Goal: Task Accomplishment & Management: Use online tool/utility

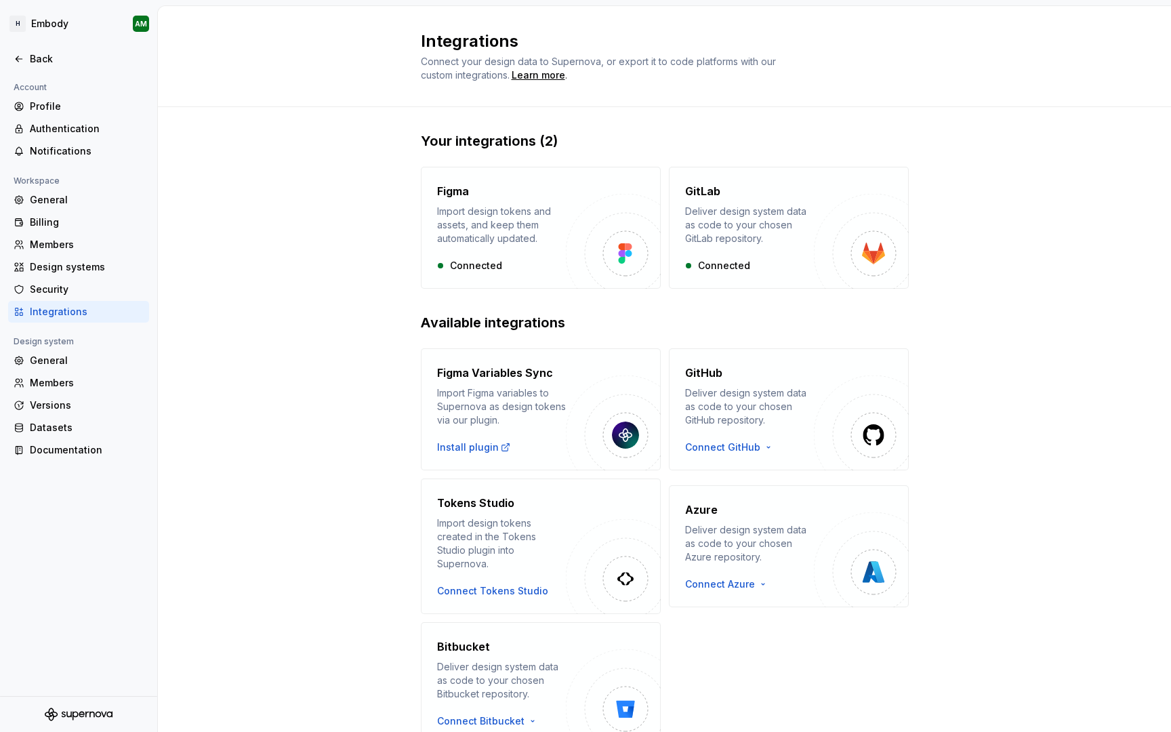
scroll to position [50, 0]
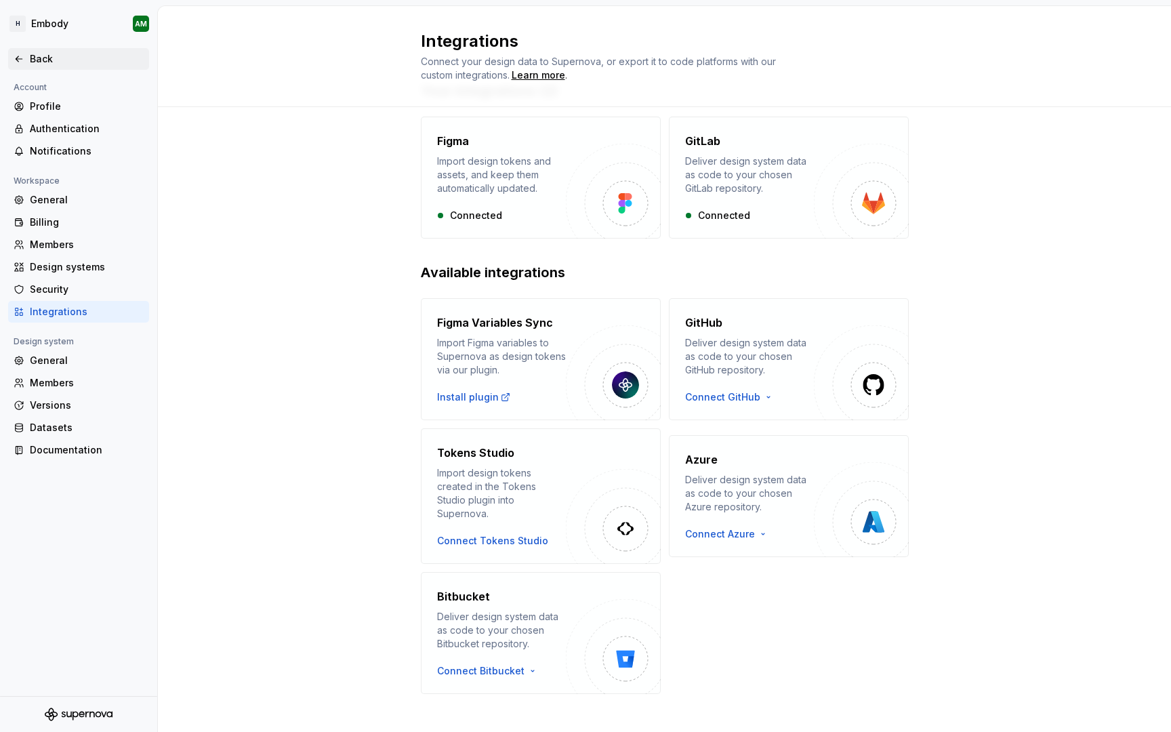
click at [24, 65] on div "Back" at bounding box center [79, 59] width 130 height 14
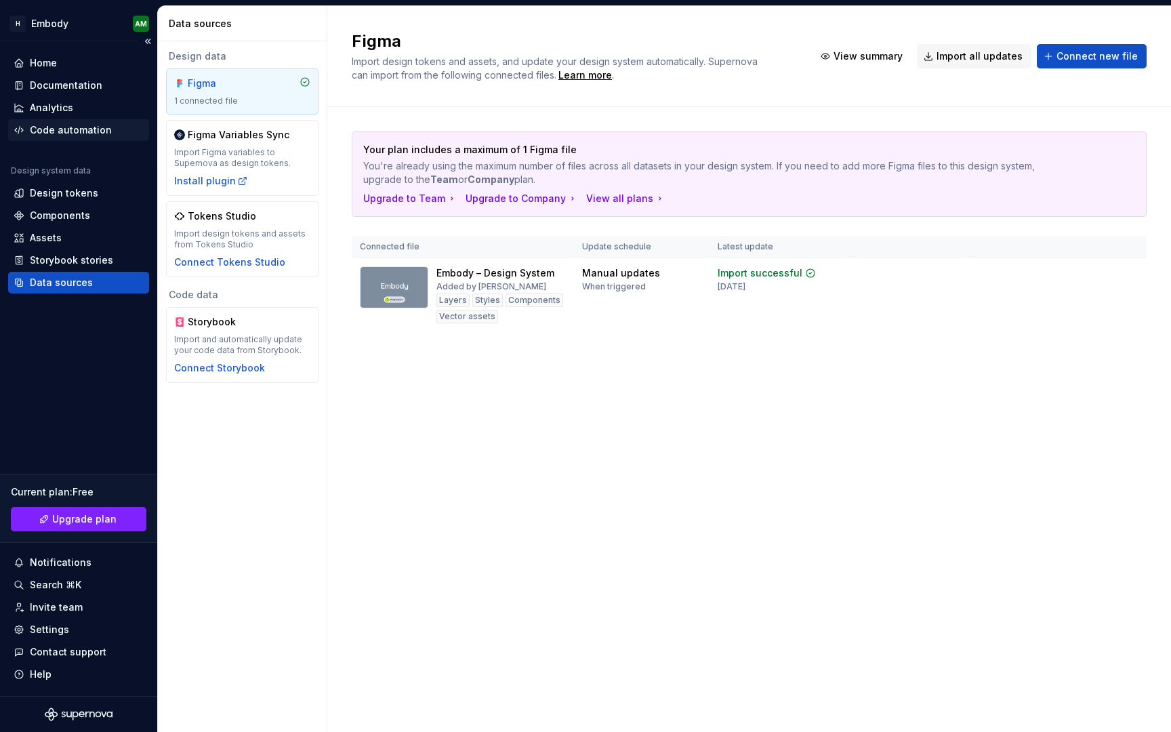
click at [54, 127] on div "Code automation" at bounding box center [71, 130] width 82 height 14
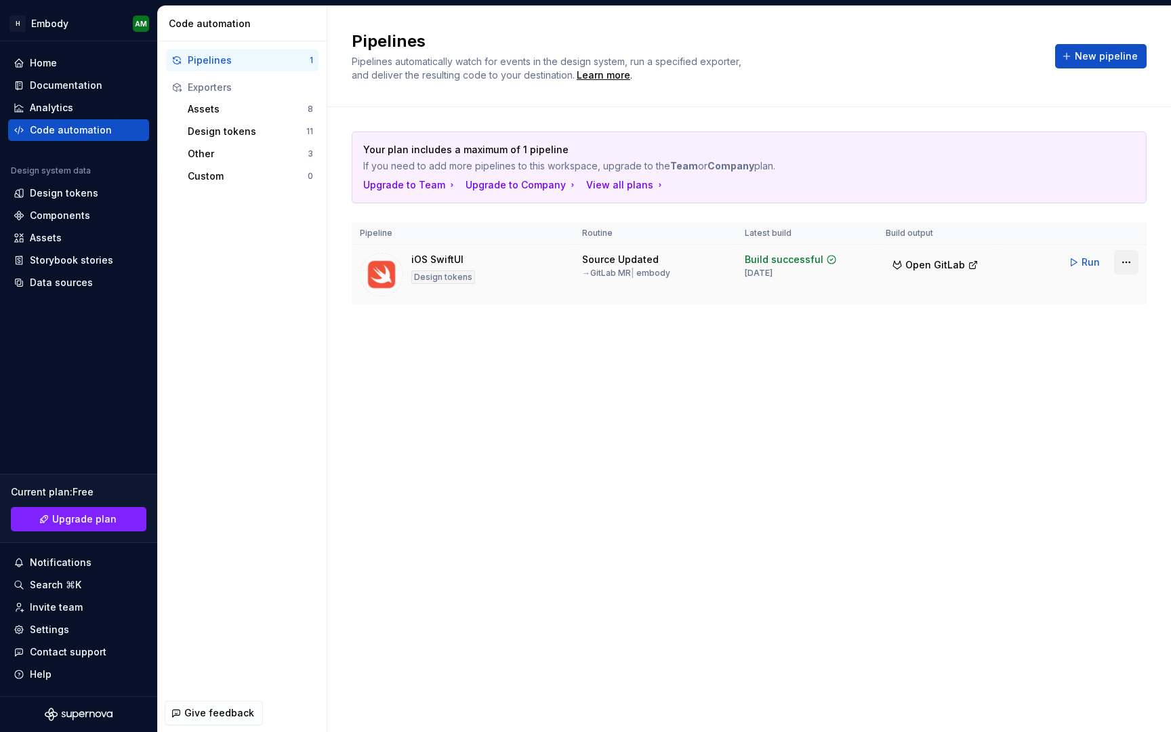
click at [1126, 263] on html "H Embody AM Home Documentation Analytics Code automation Design system data Des…" at bounding box center [585, 366] width 1171 height 732
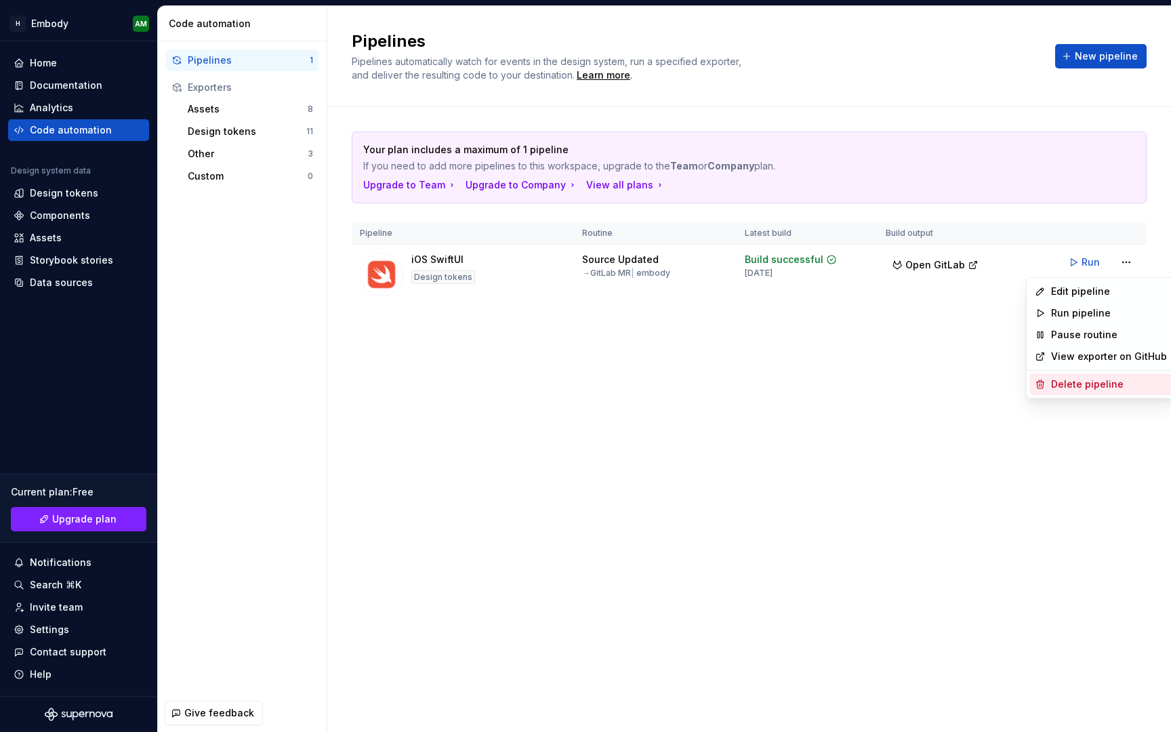
click at [1070, 381] on div "Delete pipeline" at bounding box center [1109, 384] width 116 height 14
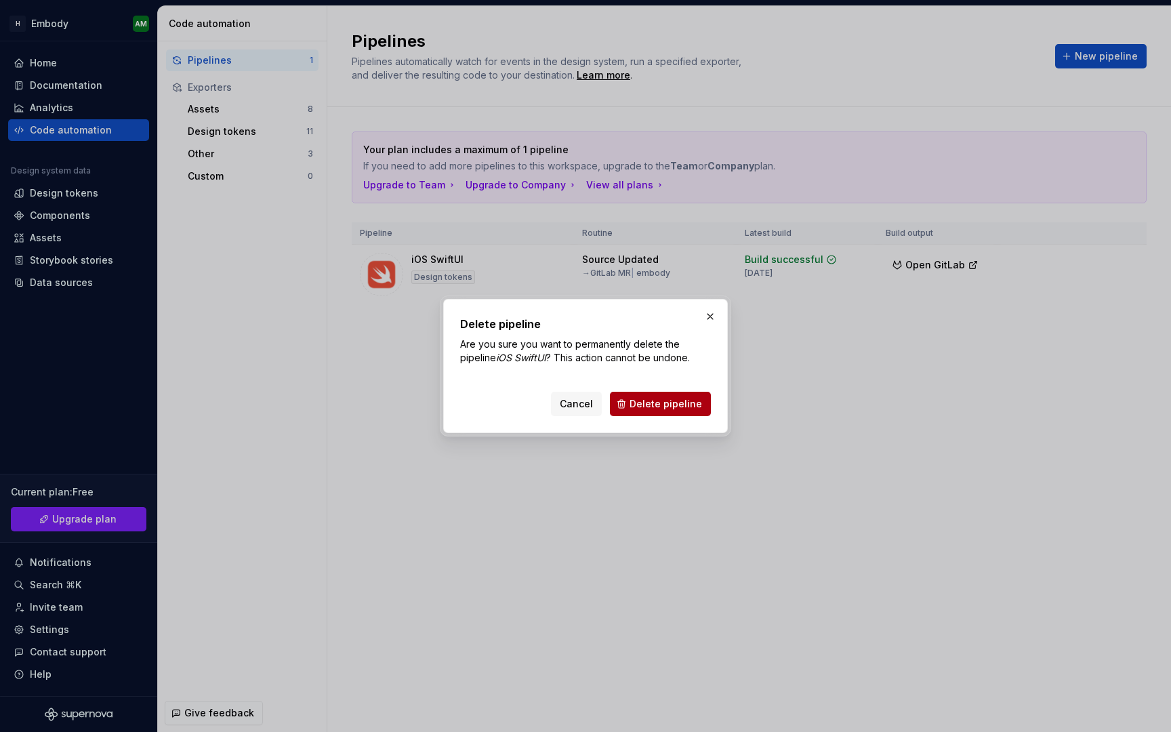
click at [688, 408] on span "Delete pipeline" at bounding box center [666, 404] width 73 height 14
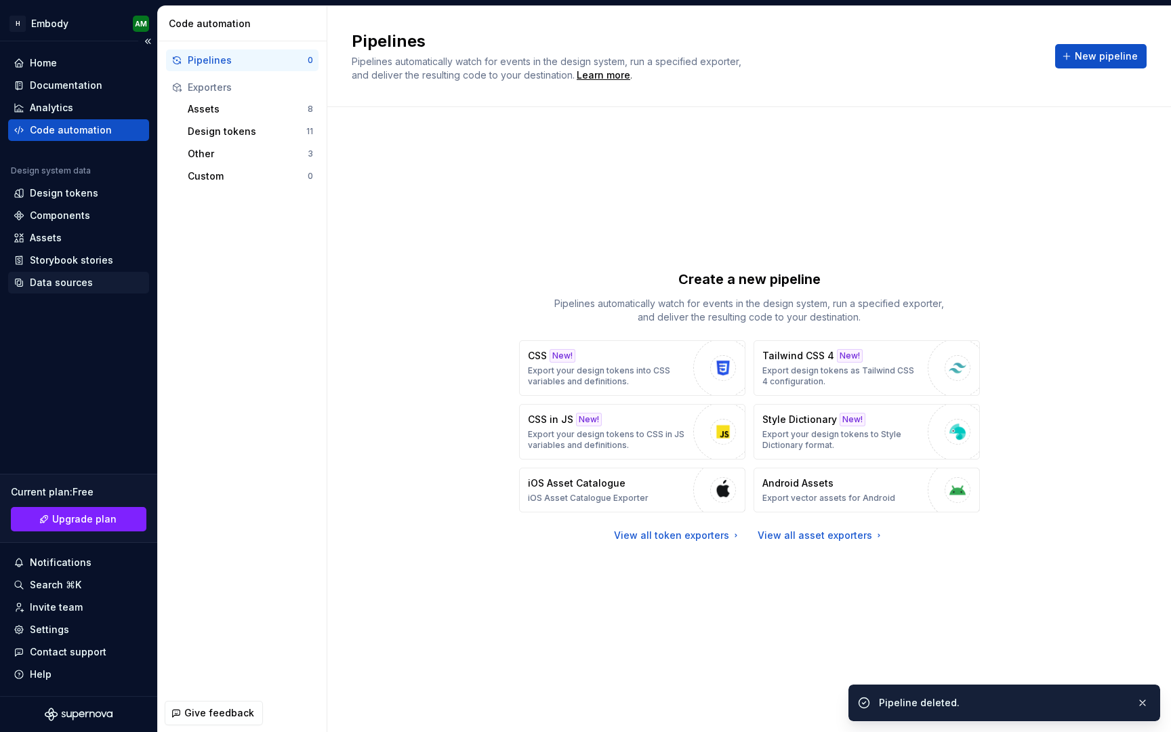
click at [58, 287] on div "Data sources" at bounding box center [61, 283] width 63 height 14
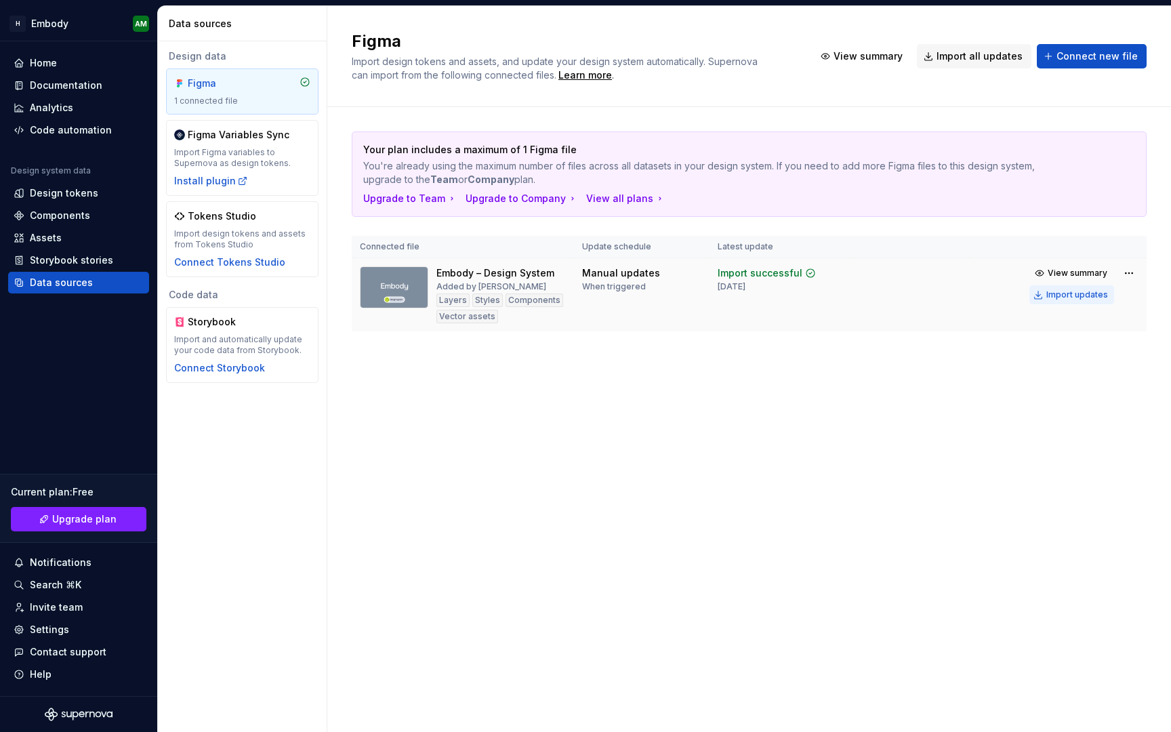
click at [1088, 293] on div "Import updates" at bounding box center [1077, 294] width 62 height 11
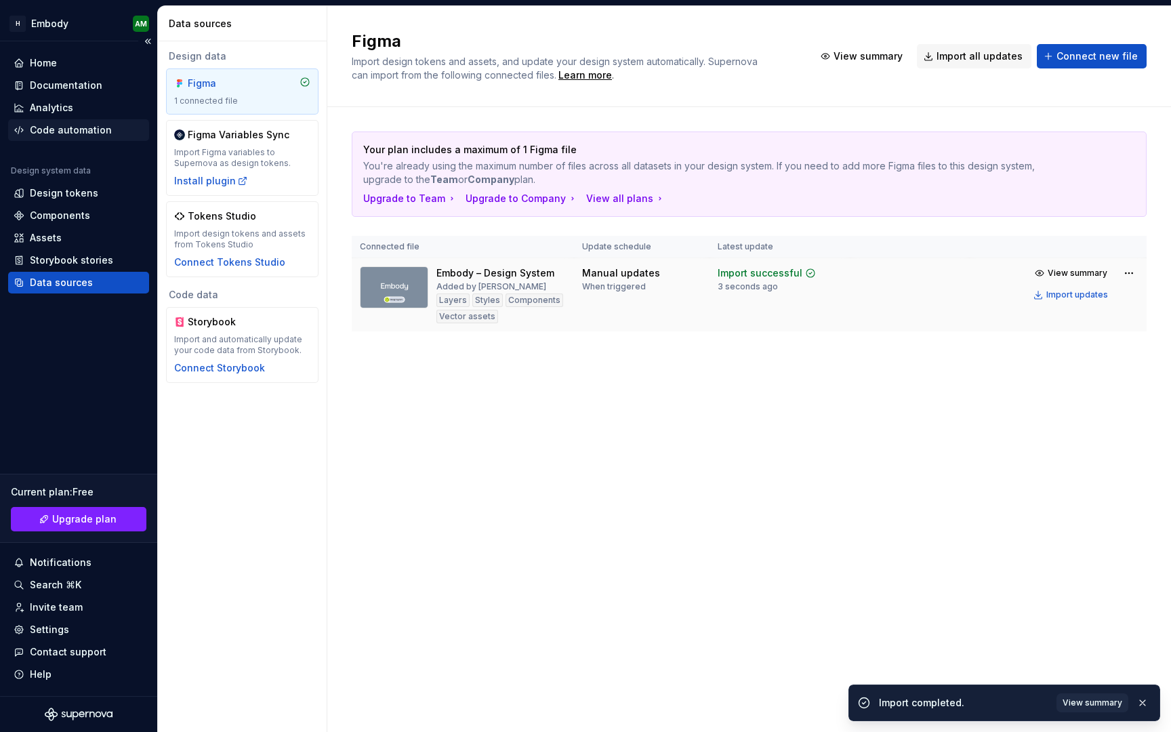
click at [56, 125] on div "Code automation" at bounding box center [71, 130] width 82 height 14
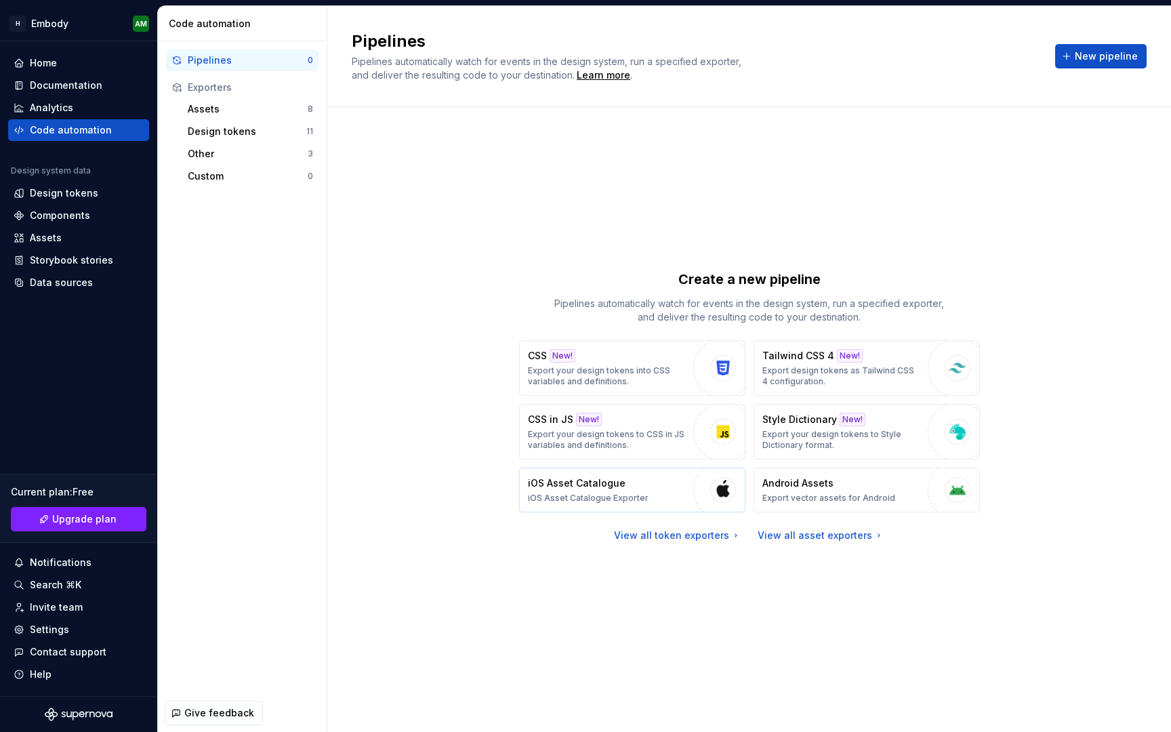
click at [566, 483] on p "iOS Asset Catalogue" at bounding box center [577, 483] width 98 height 14
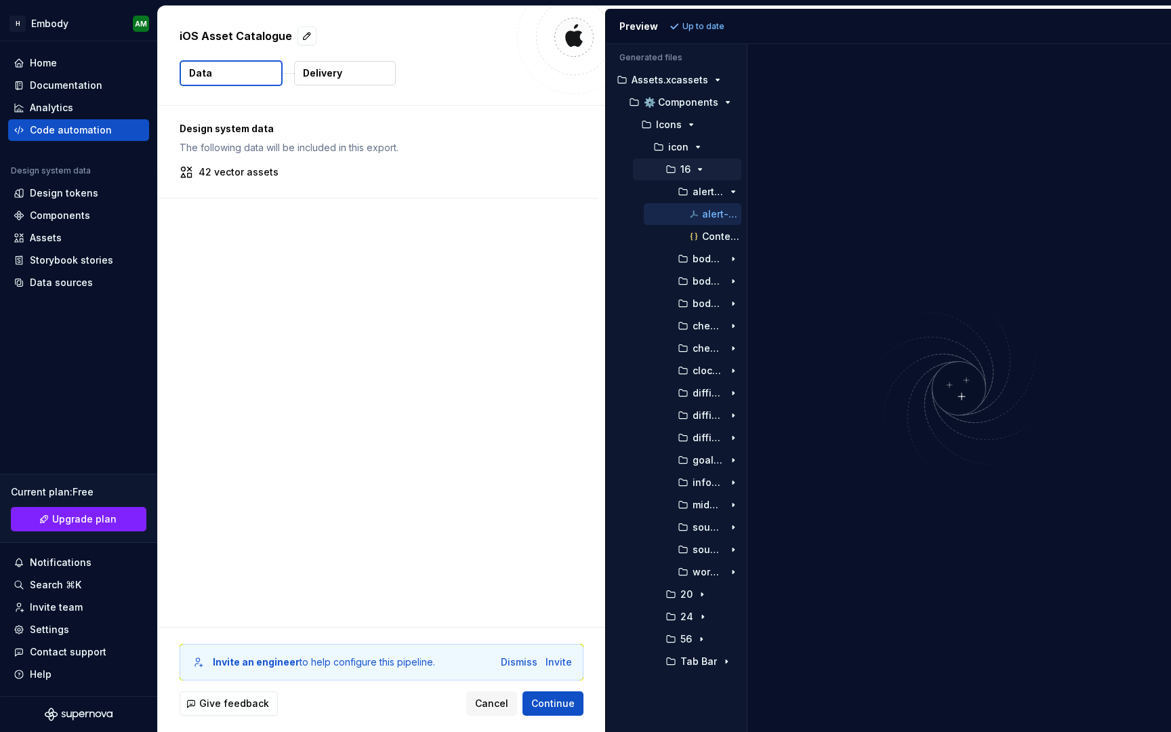
click at [695, 166] on icon "button" at bounding box center [700, 169] width 11 height 11
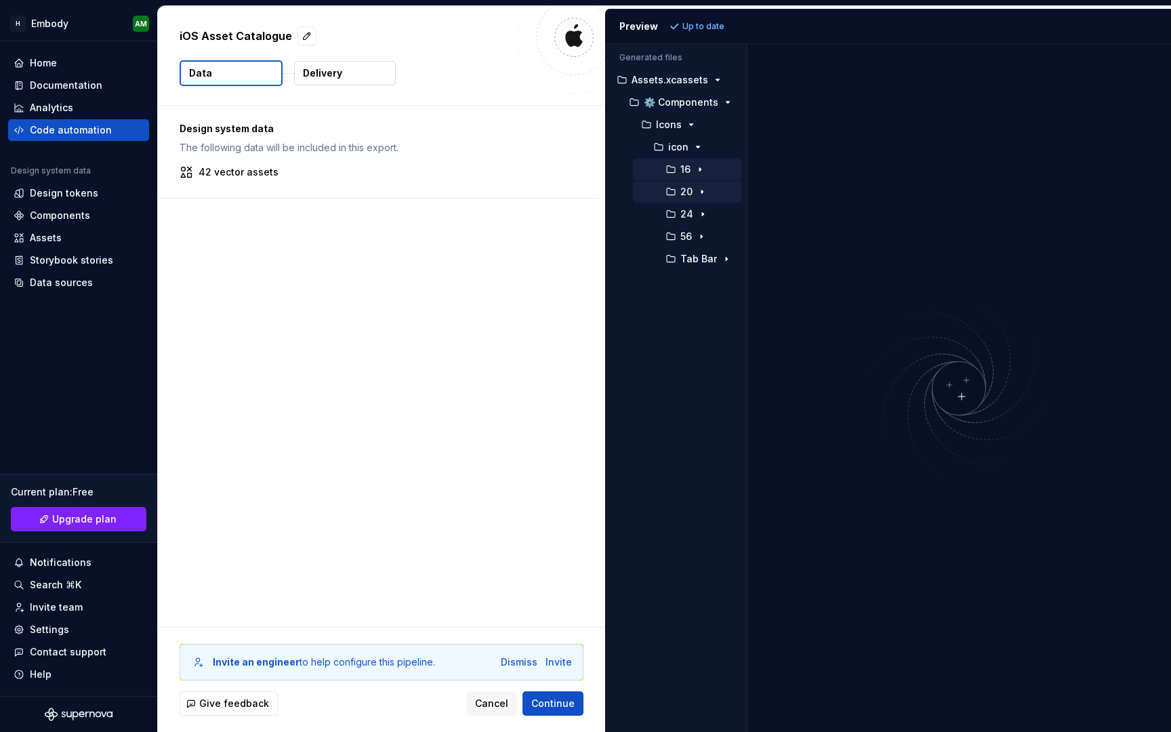
click at [703, 192] on icon "button" at bounding box center [702, 191] width 11 height 11
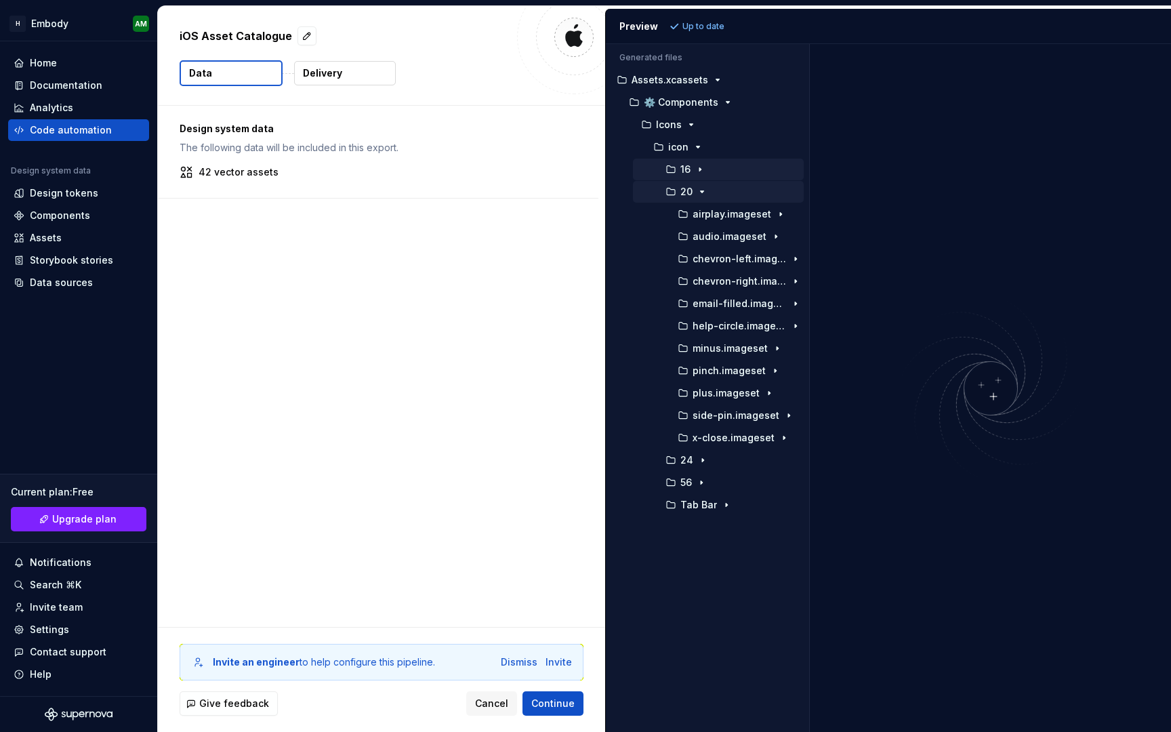
click at [810, 309] on div at bounding box center [810, 388] width 0 height 688
click at [94, 242] on div "Assets" at bounding box center [79, 238] width 130 height 14
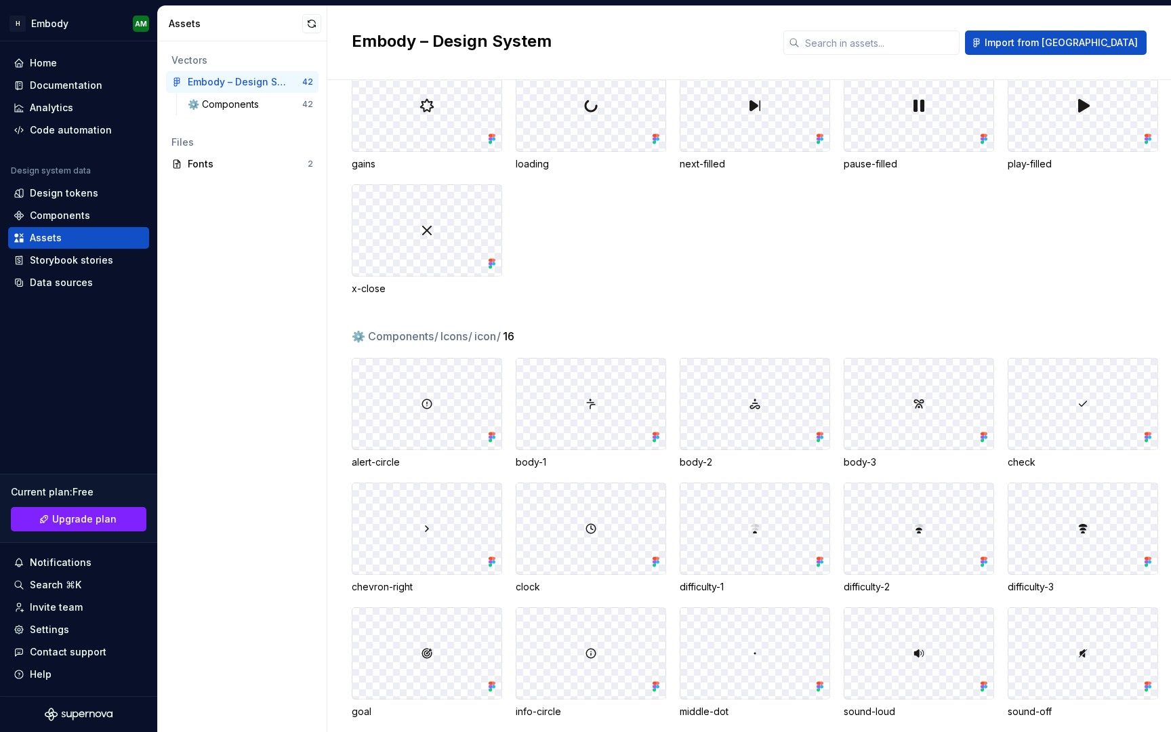
scroll to position [202, 0]
click at [374, 287] on div "x-close" at bounding box center [427, 286] width 150 height 14
click at [448, 255] on div at bounding box center [426, 227] width 149 height 91
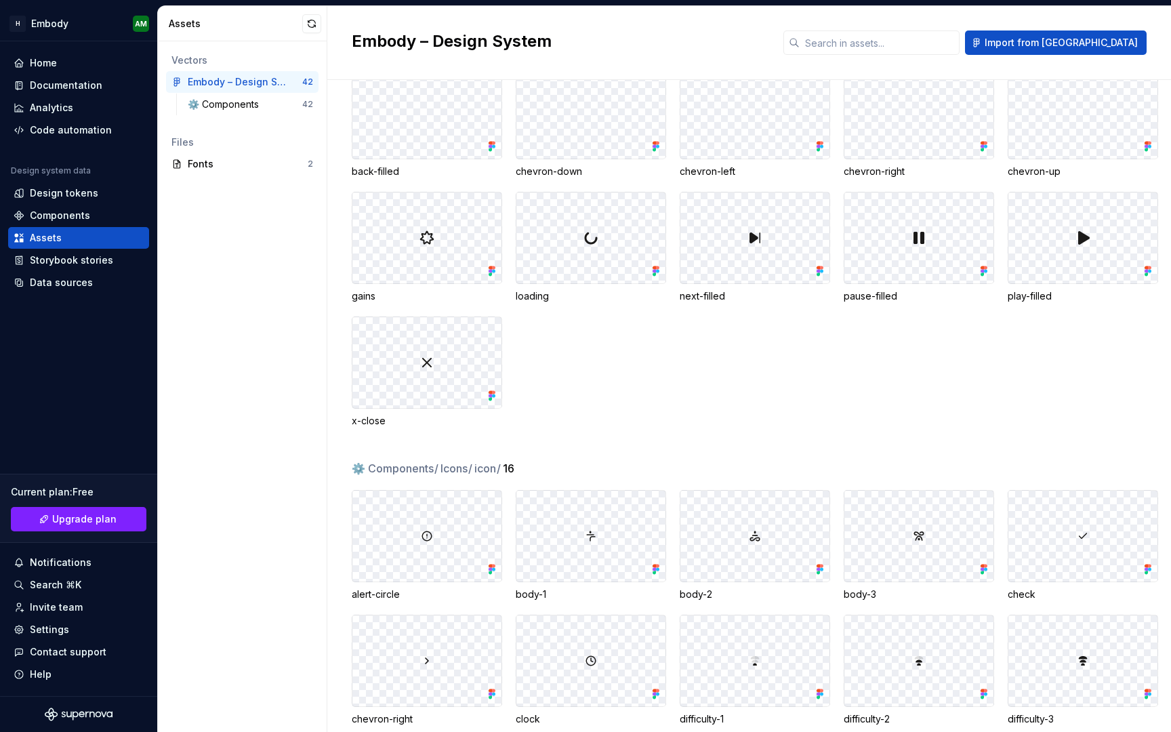
scroll to position [62, 0]
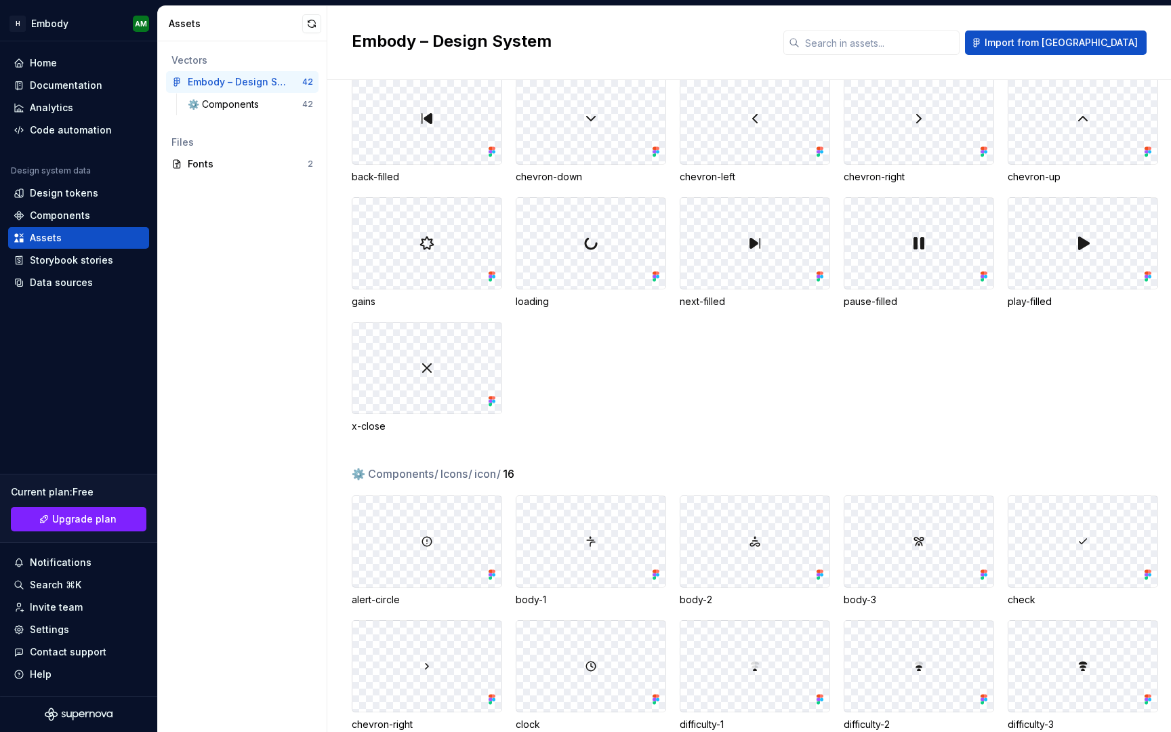
click at [371, 426] on div "x-close" at bounding box center [427, 426] width 150 height 14
click at [413, 343] on div at bounding box center [426, 368] width 149 height 91
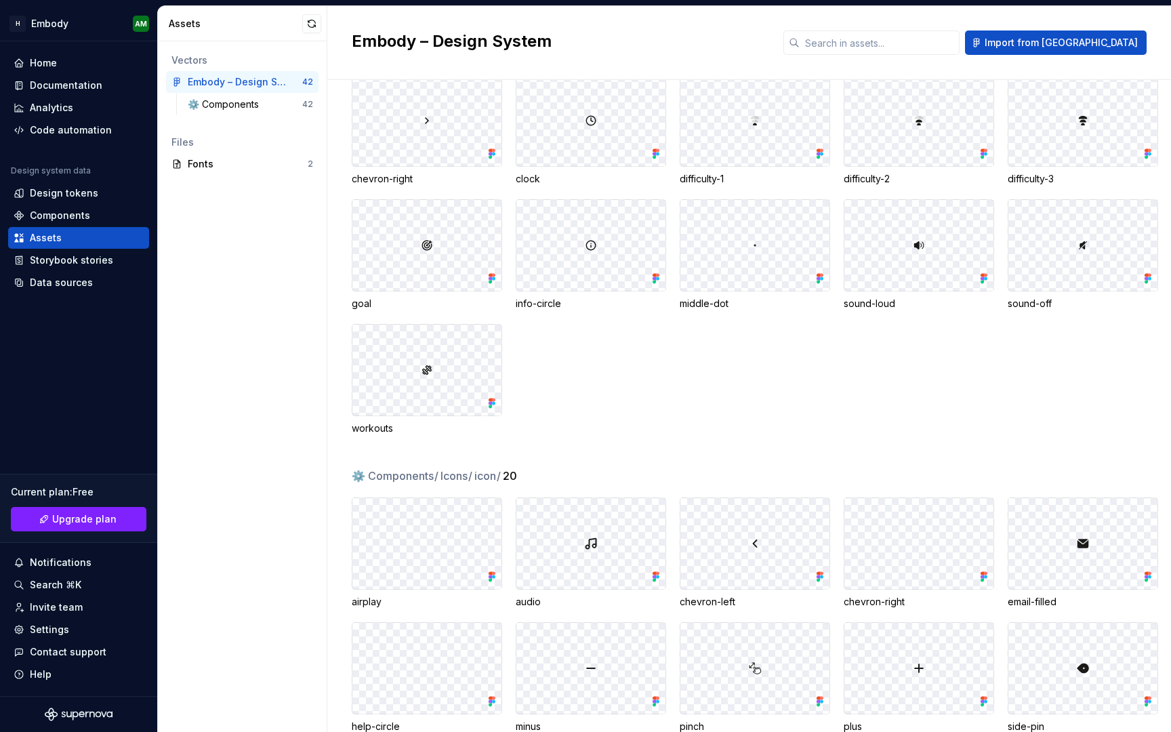
scroll to position [748, 0]
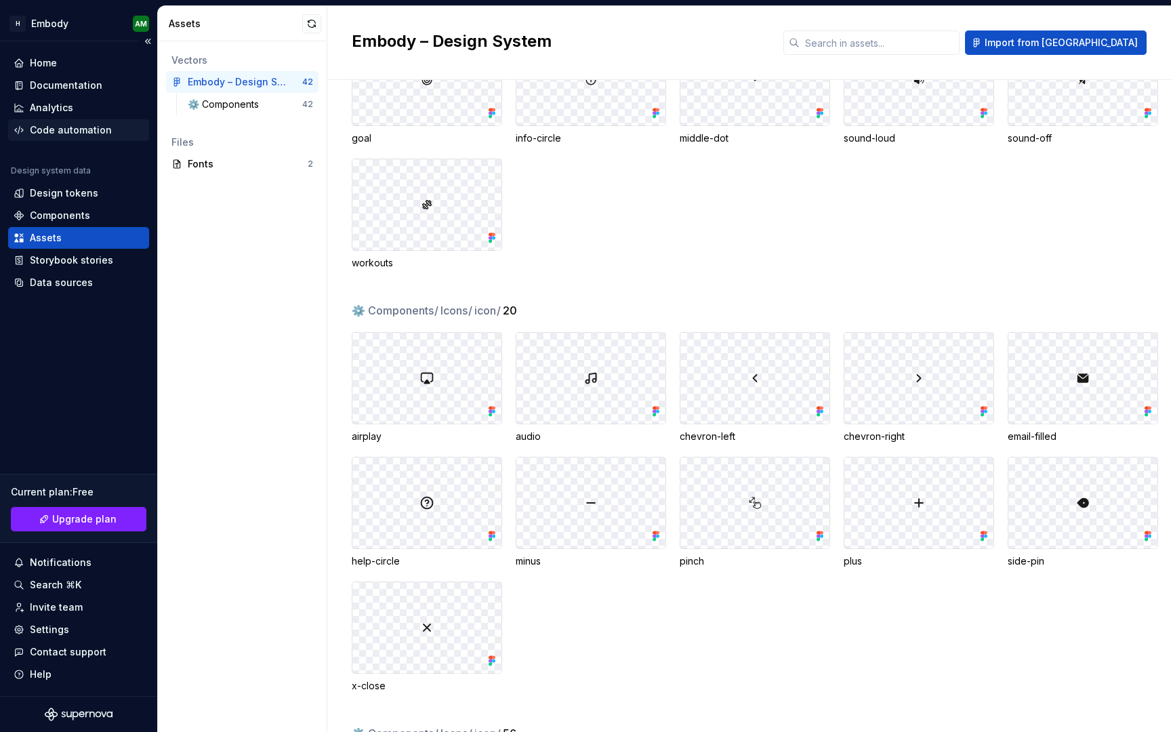
click at [87, 132] on div "Code automation" at bounding box center [71, 130] width 82 height 14
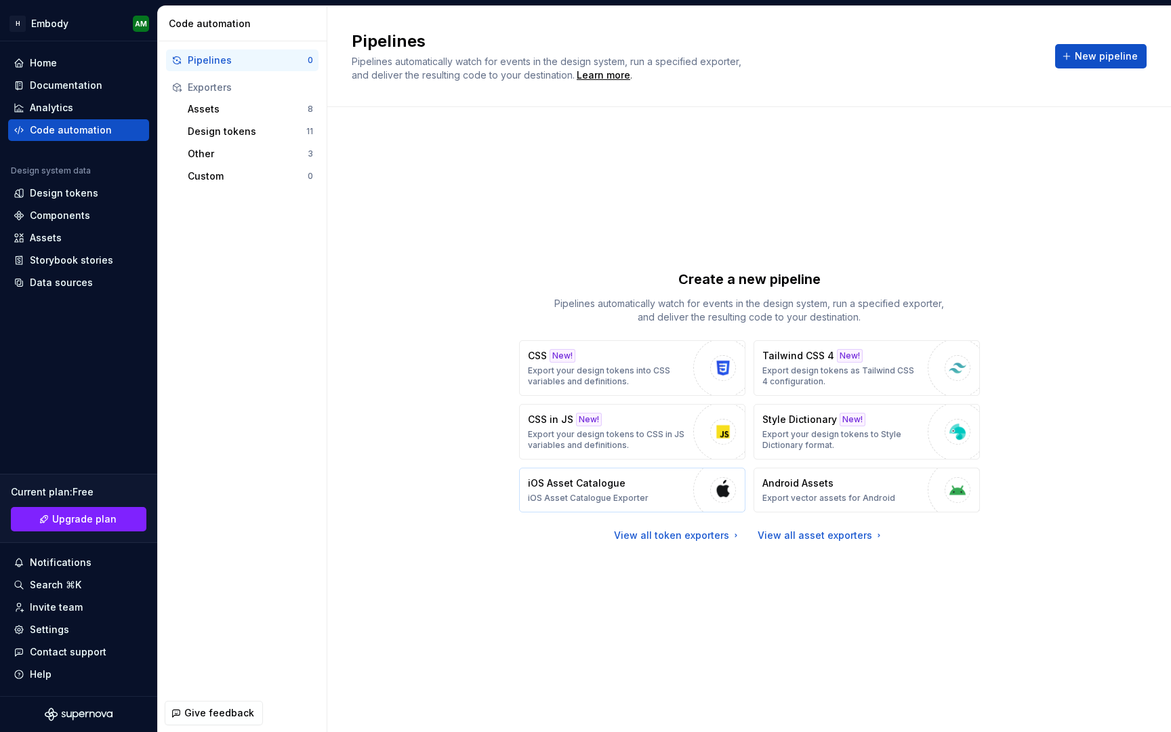
click at [553, 502] on p "iOS Asset Catalogue Exporter" at bounding box center [588, 498] width 121 height 11
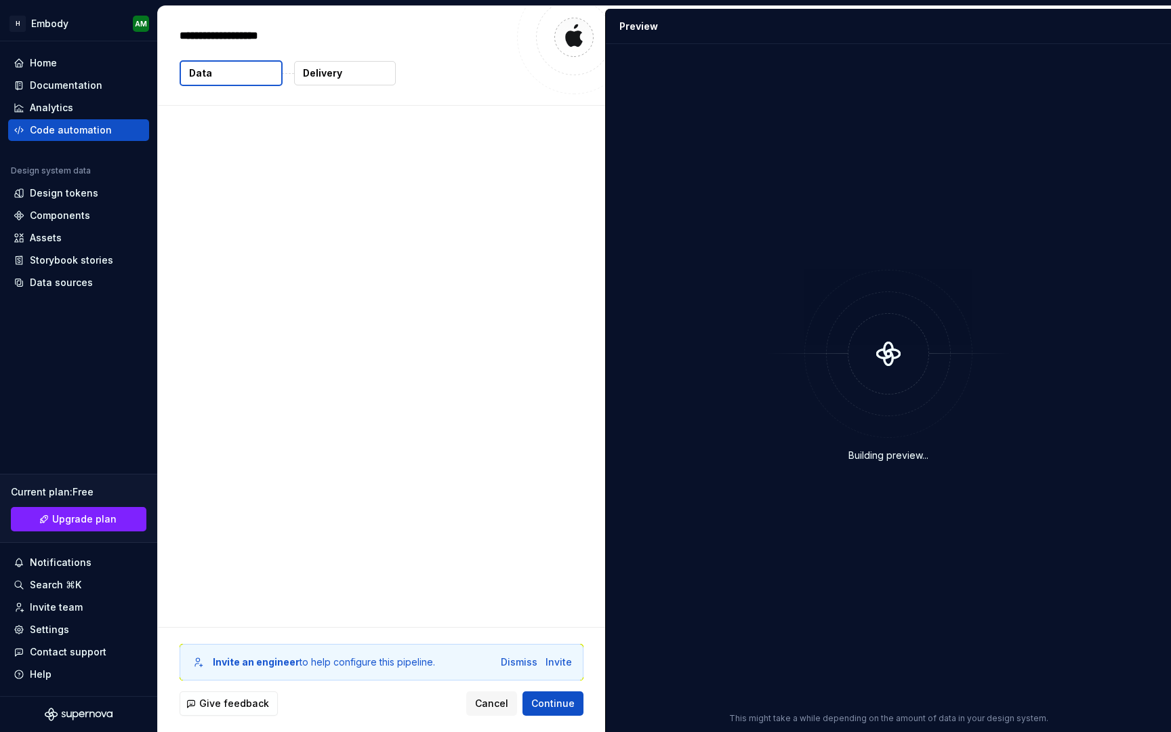
type textarea "*"
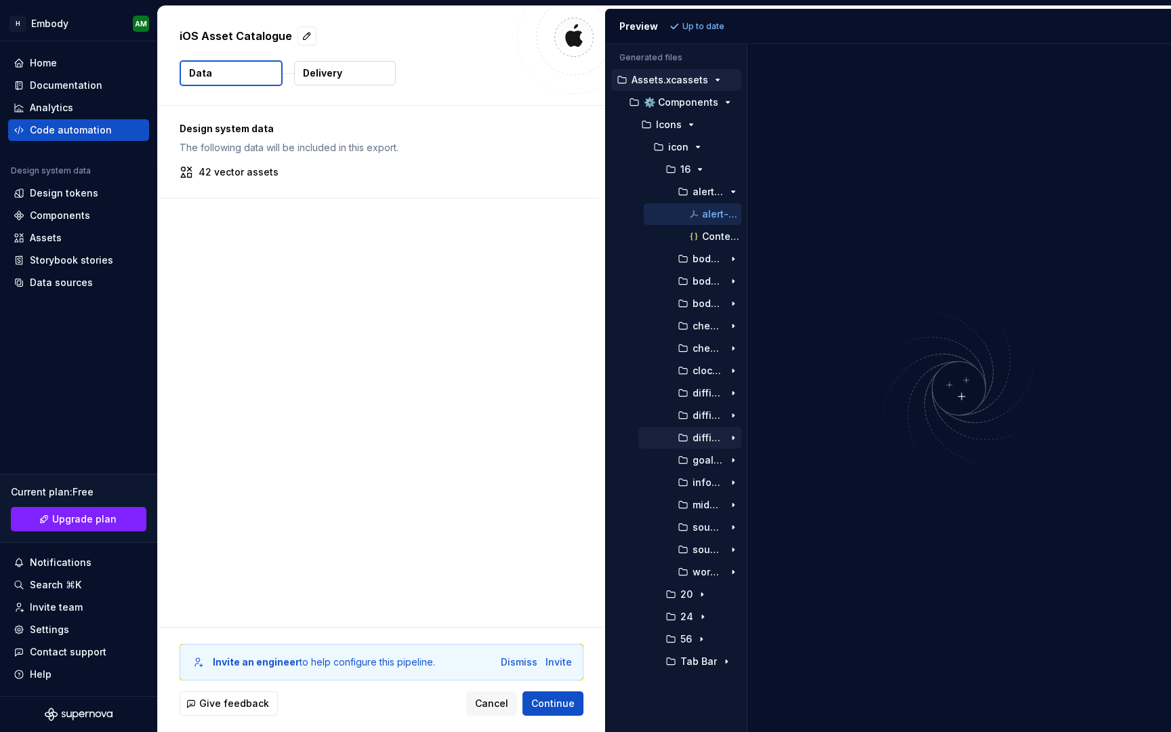
click at [703, 444] on button "difficulty-3.imageset" at bounding box center [689, 437] width 103 height 15
click at [702, 457] on p "Contents.json" at bounding box center [721, 460] width 39 height 11
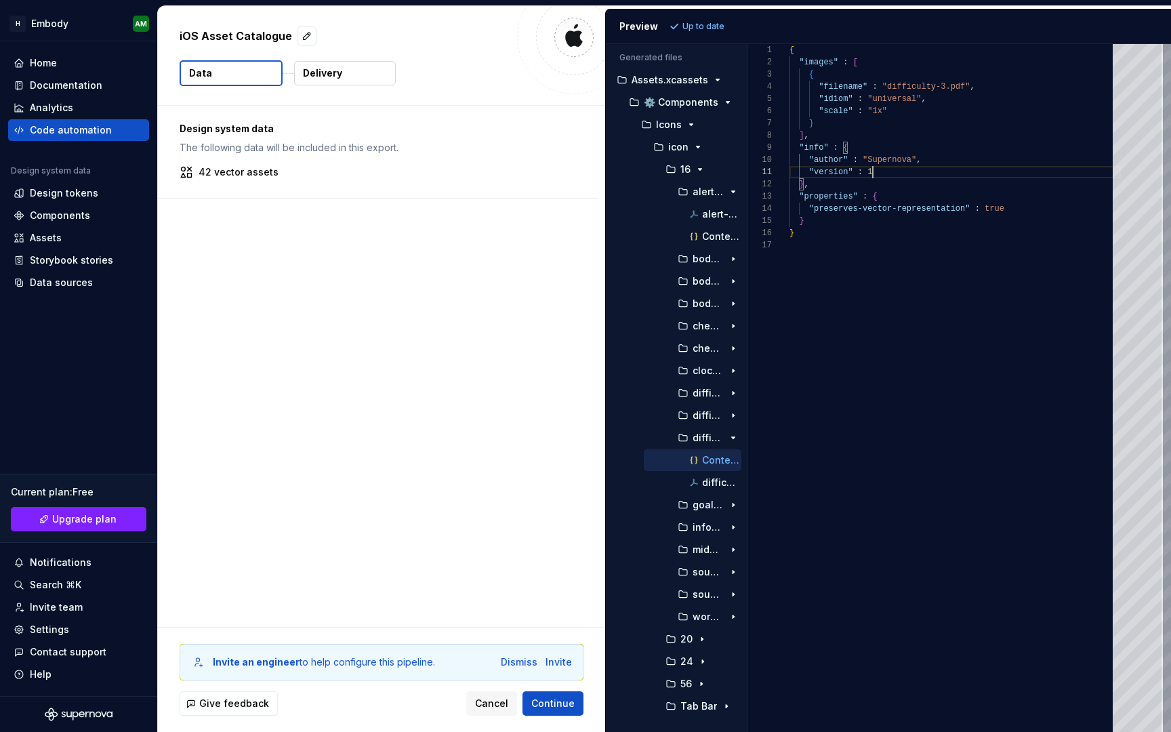
click at [874, 166] on div "{ "images" : [ { "filename" : "difficulty-3.pdf" , "idiom" : "universal" , "sca…" at bounding box center [954, 388] width 331 height 688
type textarea "**********"
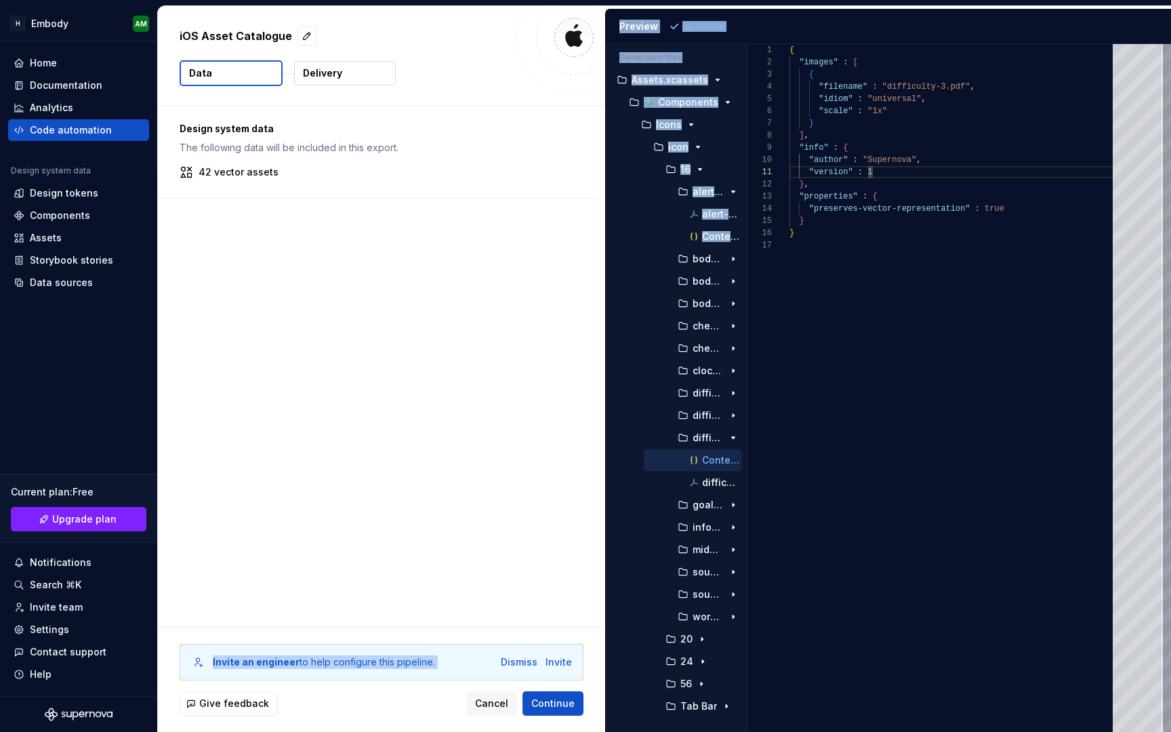
drag, startPoint x: 605, startPoint y: 265, endPoint x: 558, endPoint y: 271, distance: 47.2
click at [558, 271] on div "iOS Asset Catalogue Data Delivery Design system data The following data will be…" at bounding box center [664, 369] width 1013 height 726
click at [558, 271] on div "Design system data The following data will be included in this export. 42 vecto…" at bounding box center [381, 366] width 447 height 521
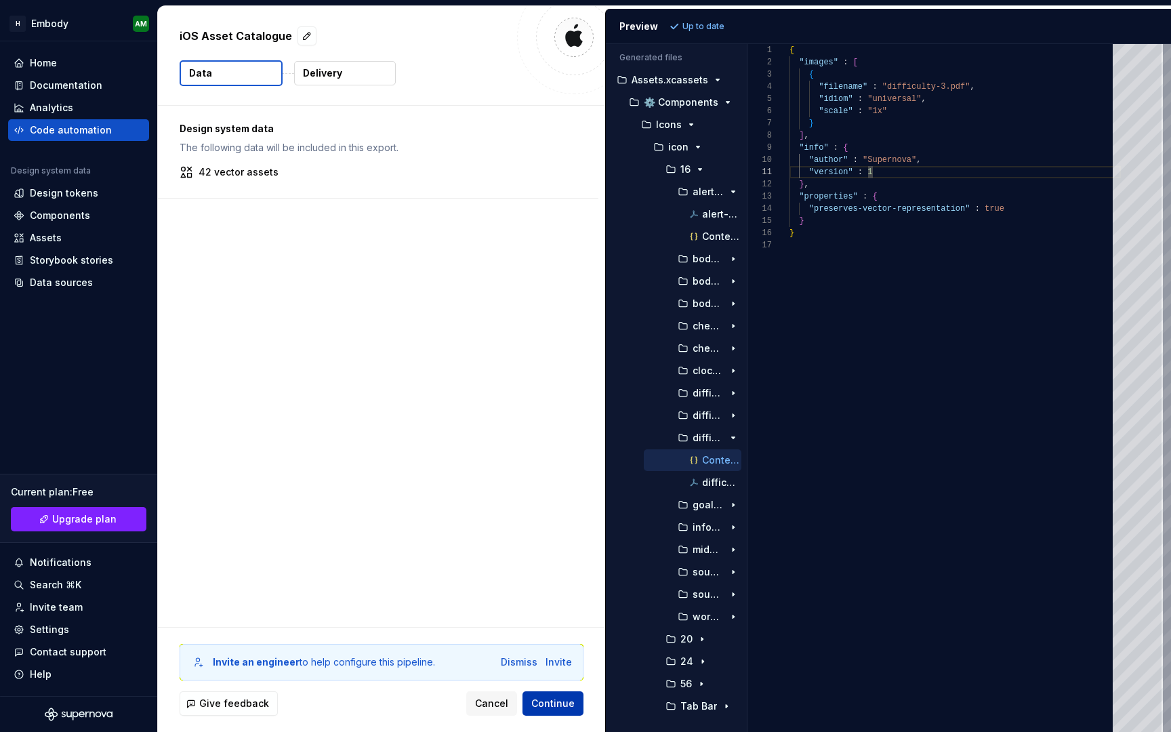
click at [555, 693] on button "Continue" at bounding box center [552, 703] width 61 height 24
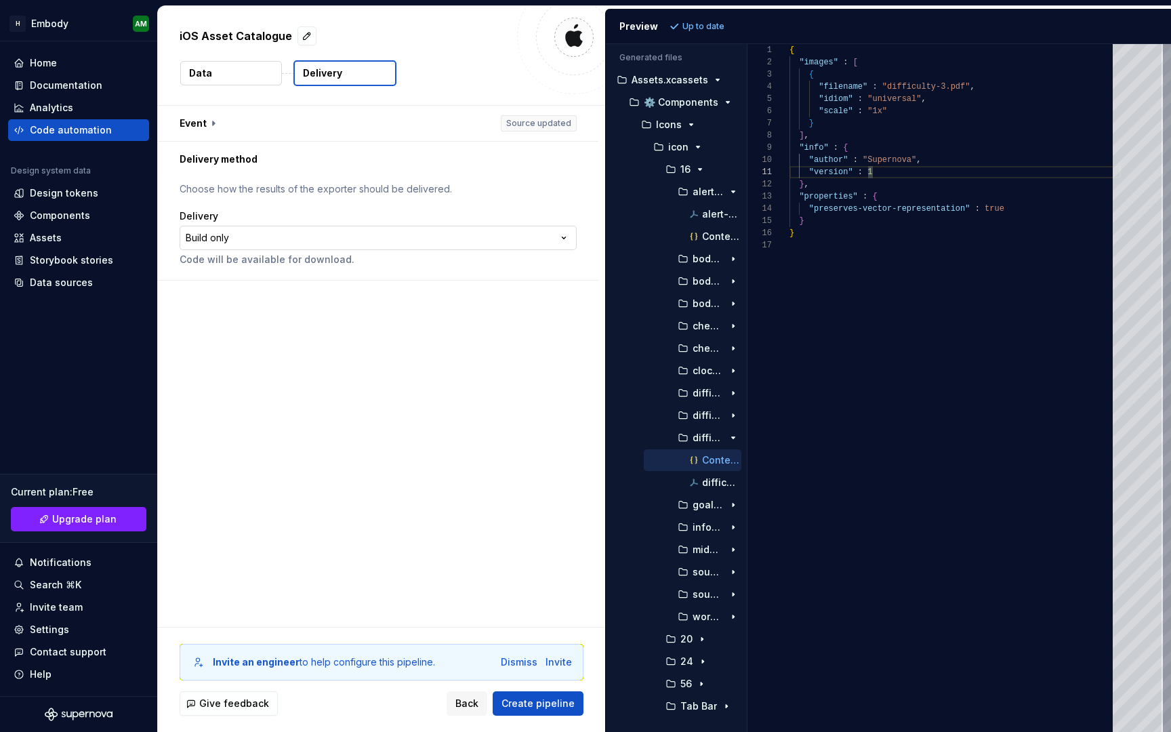
click at [506, 234] on html "**********" at bounding box center [585, 366] width 1171 height 732
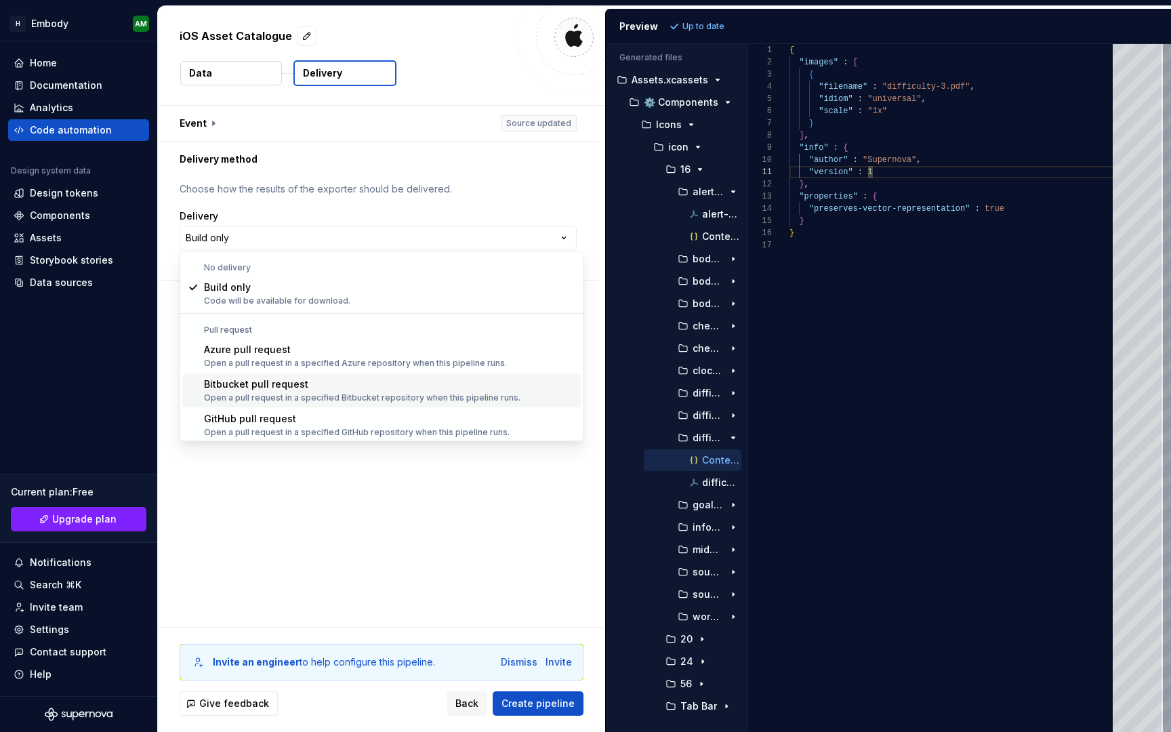
scroll to position [38, 0]
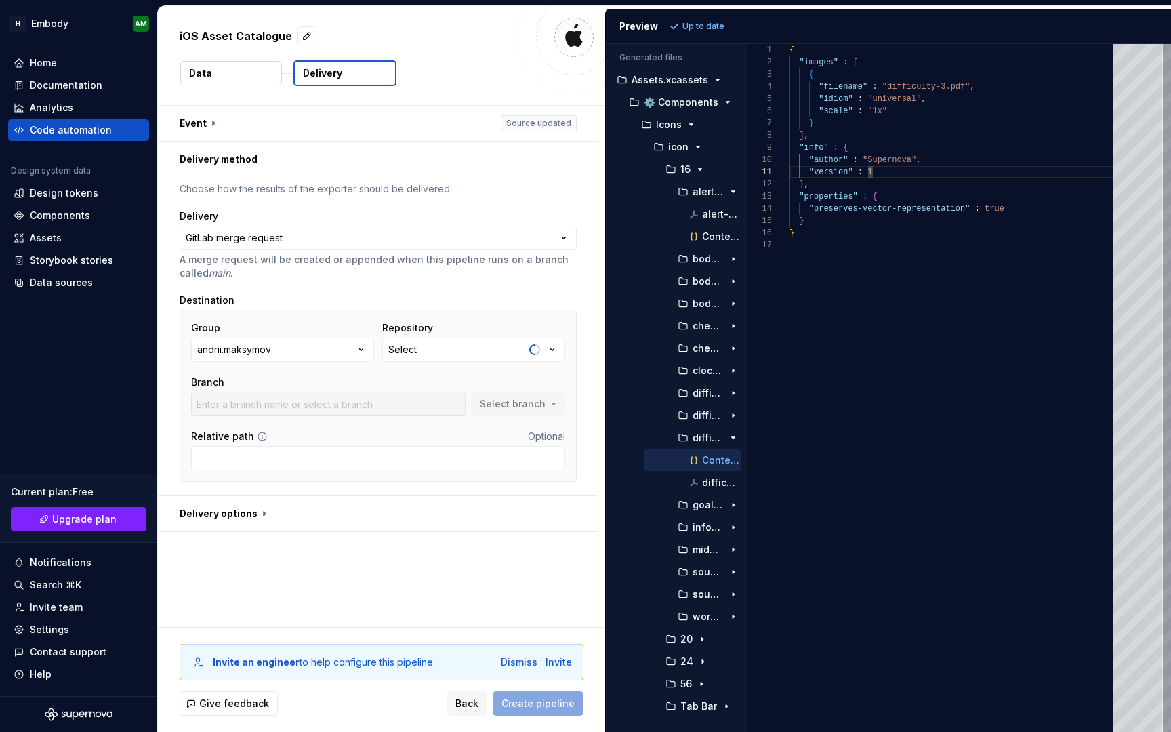
click at [342, 343] on button "andrii.maksymov" at bounding box center [282, 349] width 183 height 24
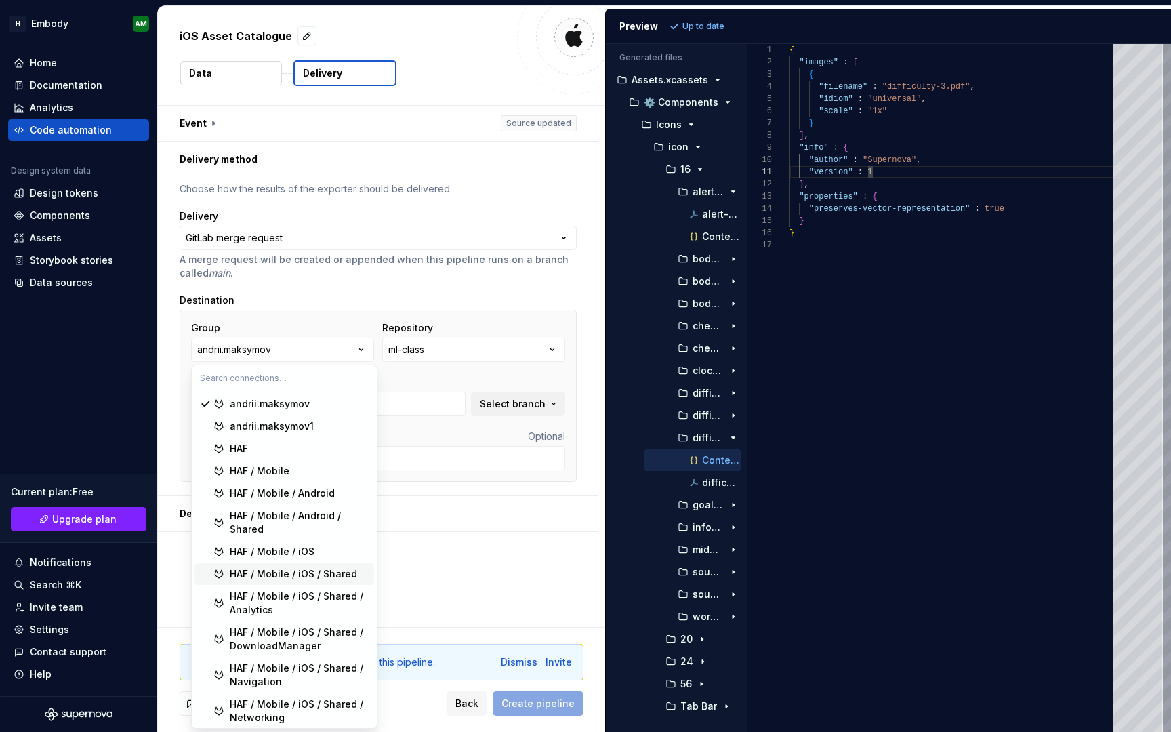
type input "master"
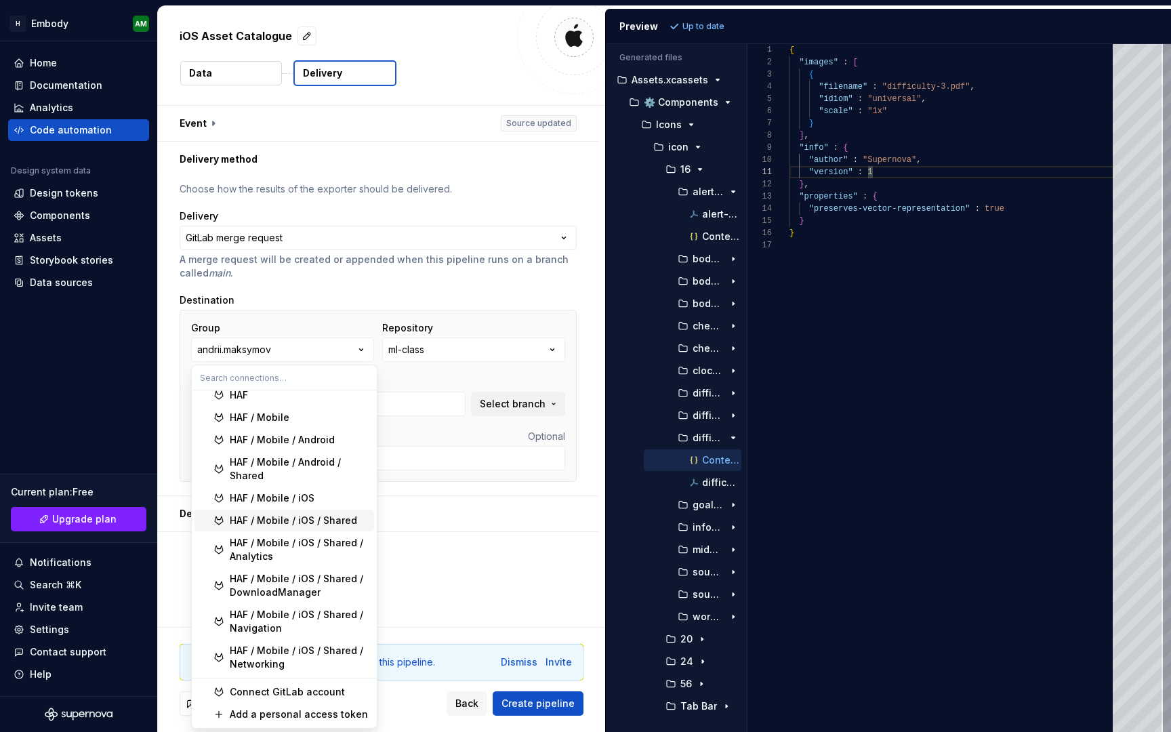
click at [330, 527] on span "HAF / Mobile / iOS / Shared" at bounding box center [284, 521] width 180 height 22
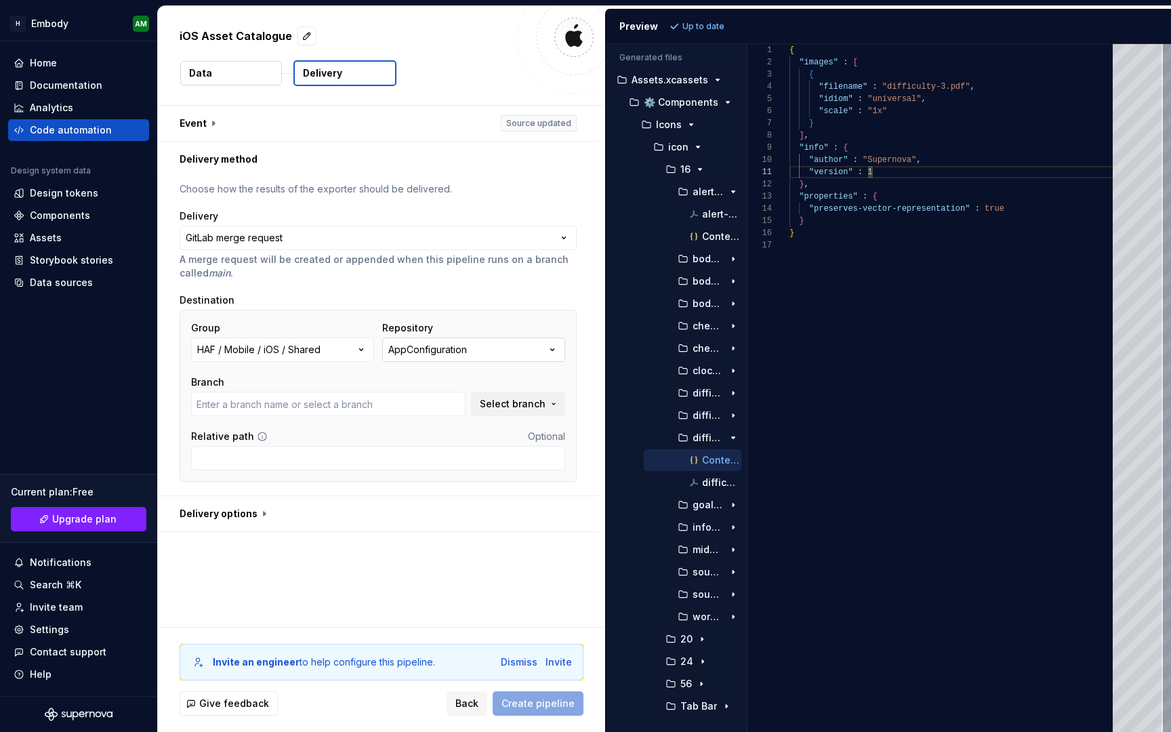
type input "embody"
click at [448, 347] on div "AppConfiguration" at bounding box center [427, 350] width 79 height 14
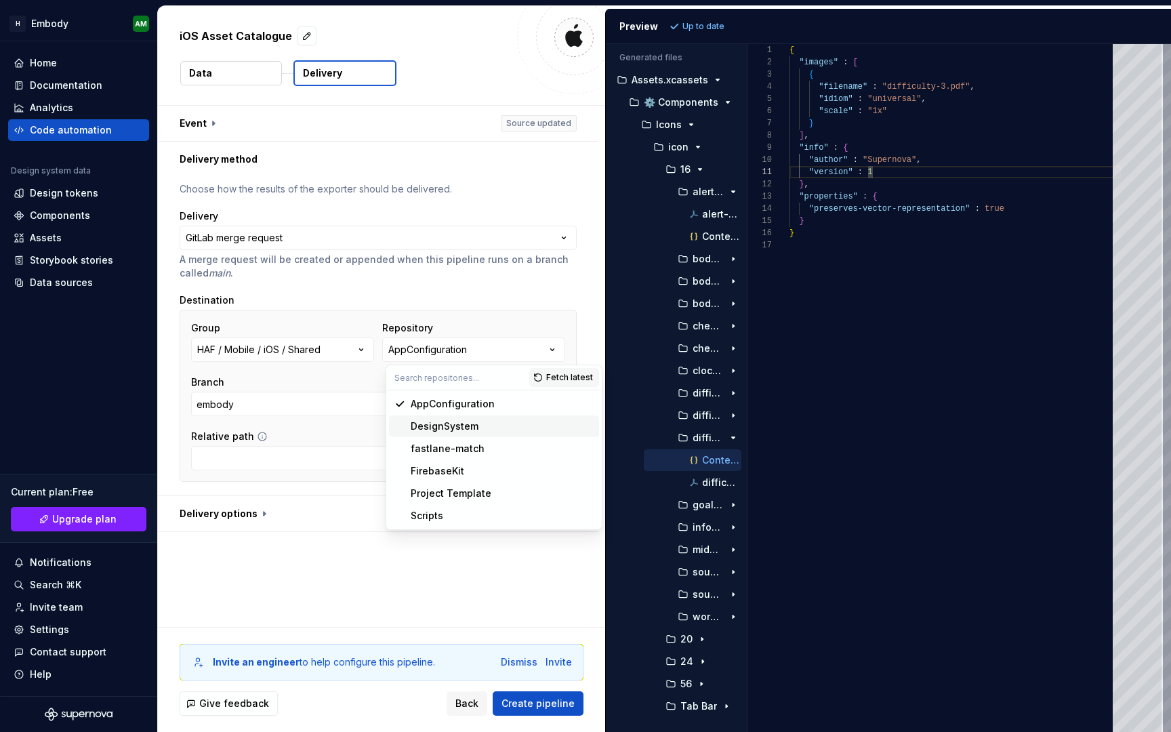
click at [450, 421] on div "DesignSystem" at bounding box center [445, 426] width 68 height 14
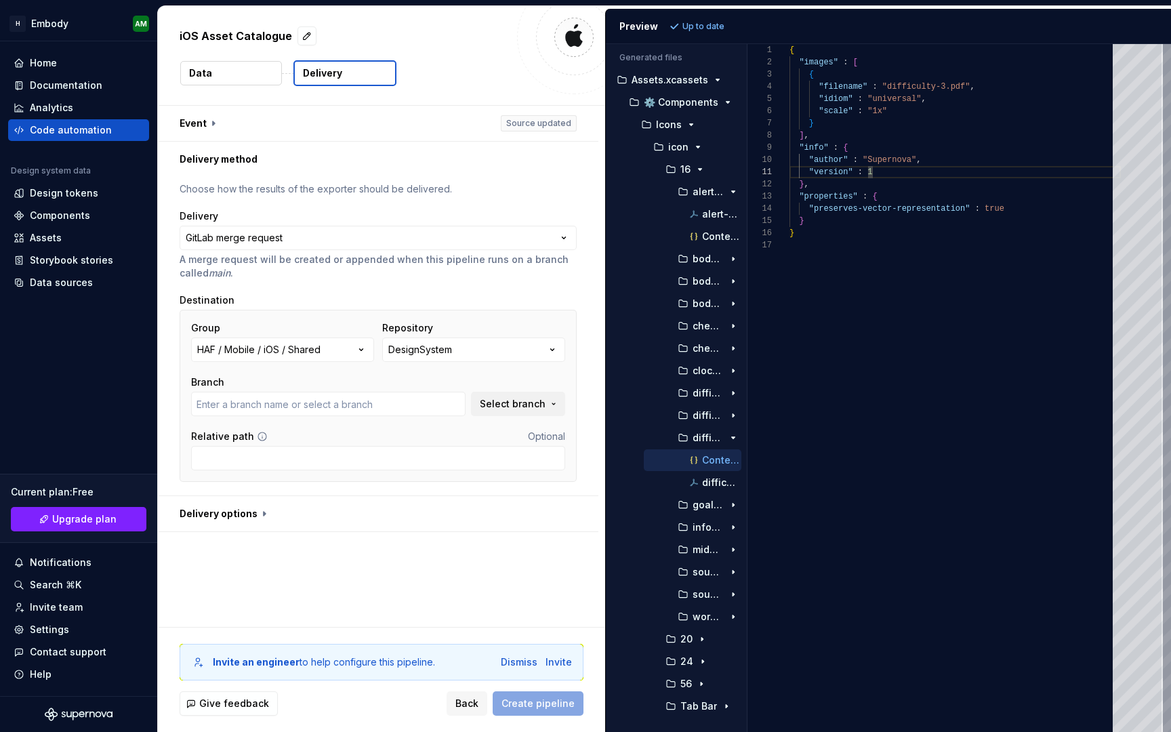
type input "embody"
click at [414, 399] on input "embody" at bounding box center [328, 404] width 274 height 24
click at [369, 444] on div "Relative path Optional" at bounding box center [378, 450] width 374 height 41
click at [369, 458] on input "Relative path" at bounding box center [378, 458] width 374 height 24
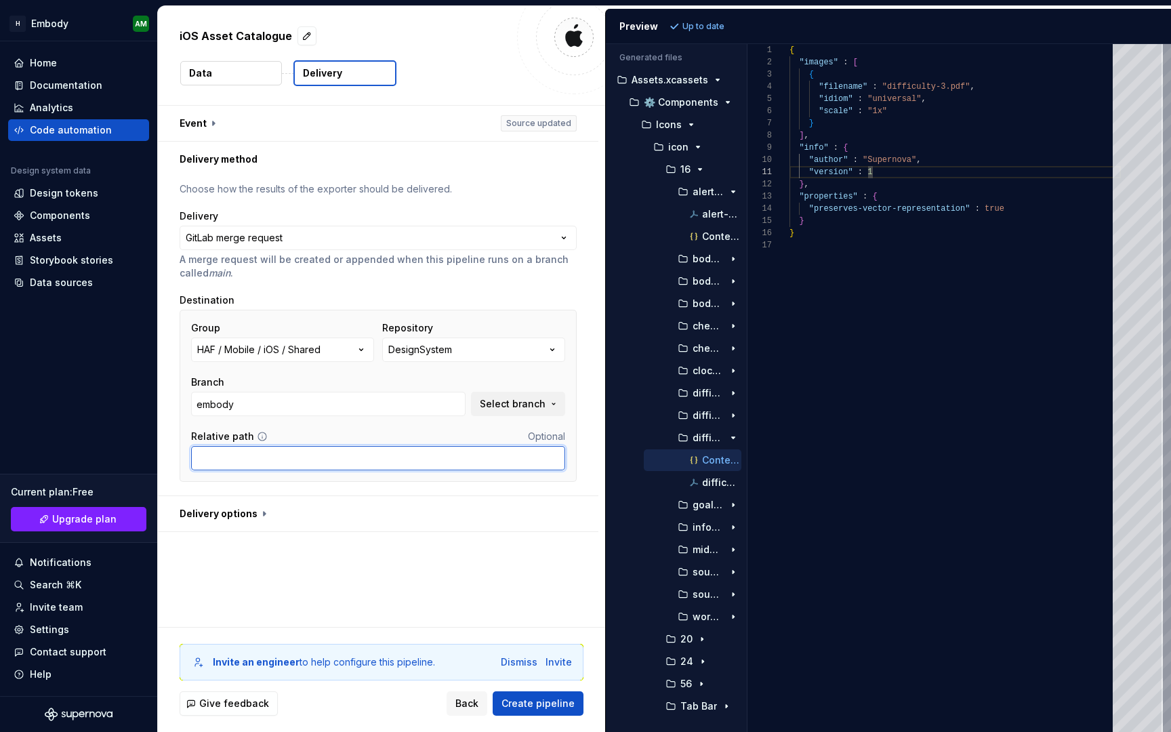
type input "Sources/Resources"
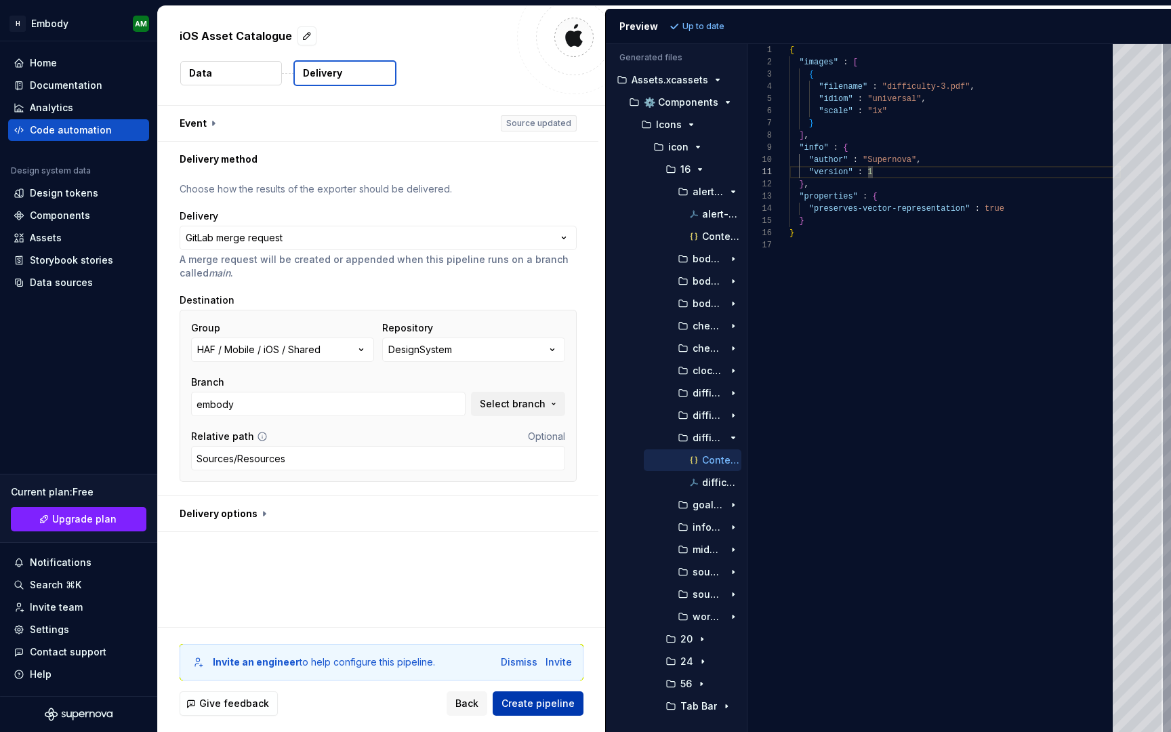
click at [537, 707] on span "Create pipeline" at bounding box center [537, 704] width 73 height 14
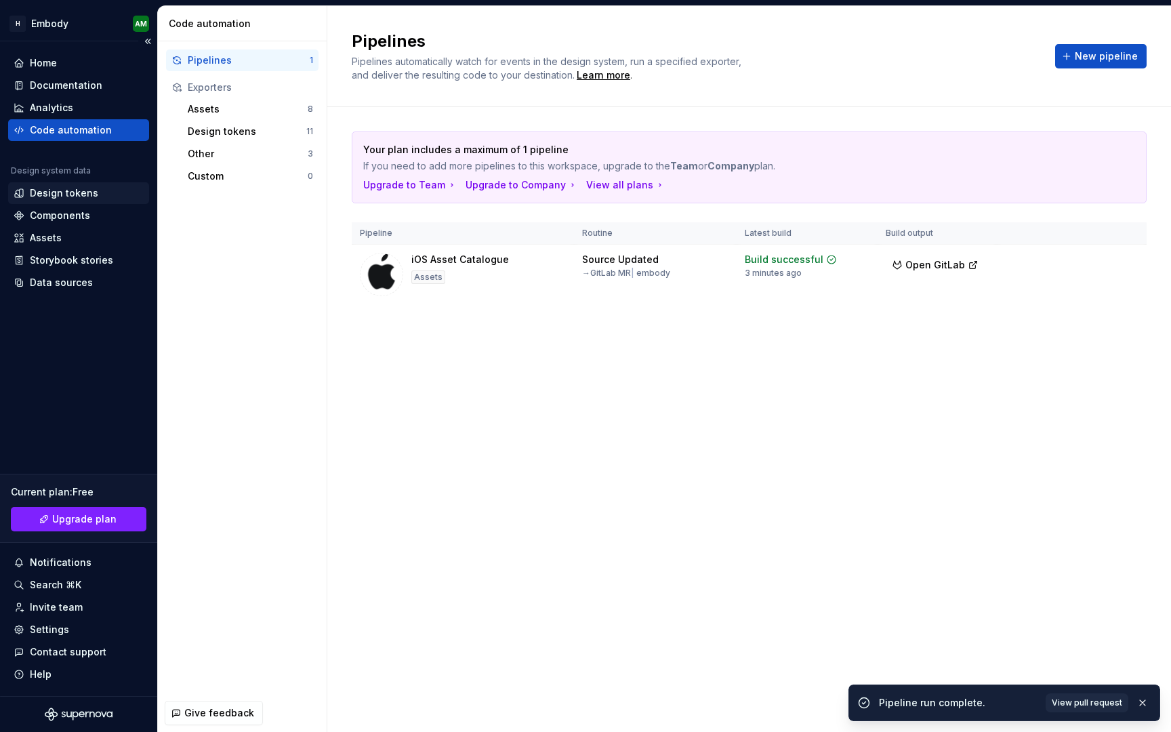
click at [97, 189] on div "Design tokens" at bounding box center [79, 193] width 130 height 14
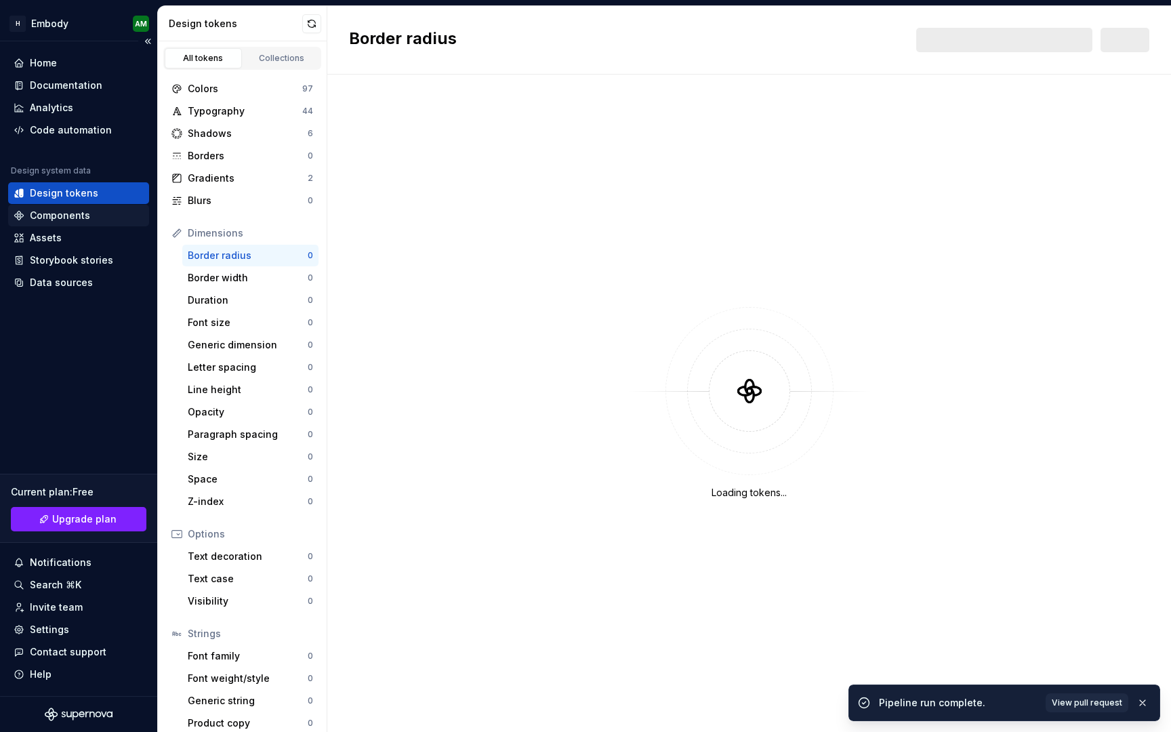
click at [90, 207] on div "Components" at bounding box center [78, 216] width 141 height 22
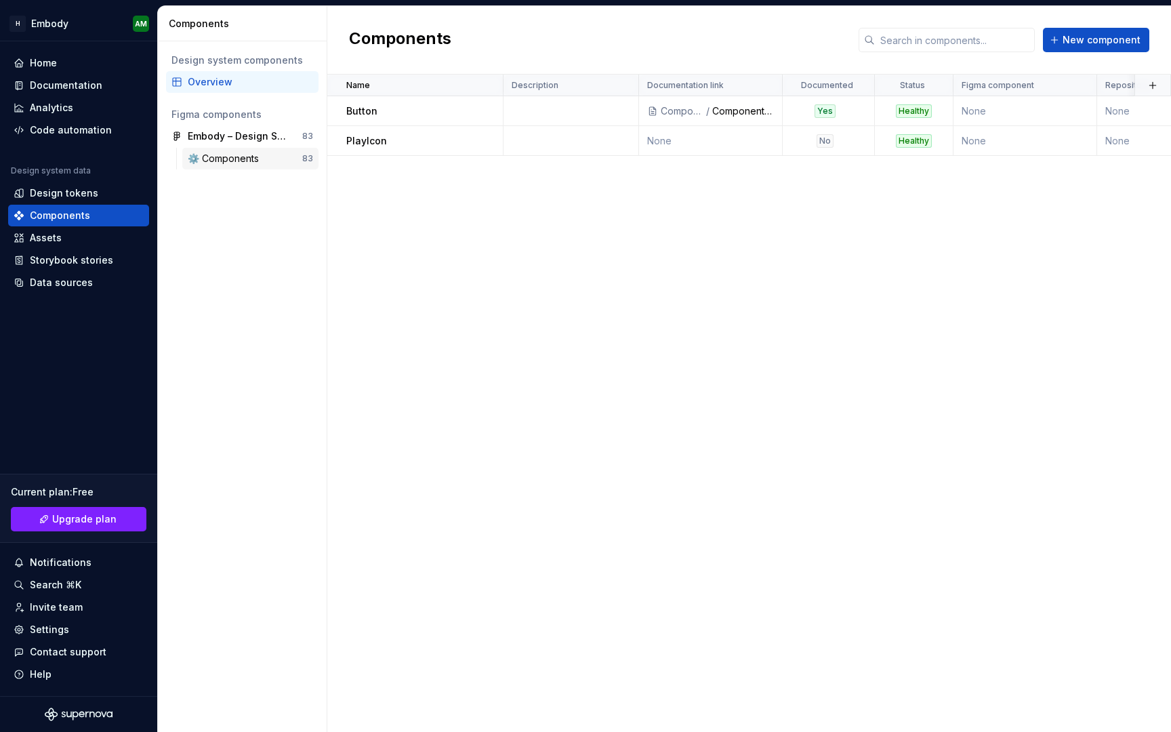
click at [247, 161] on div "⚙️ Components" at bounding box center [226, 159] width 77 height 14
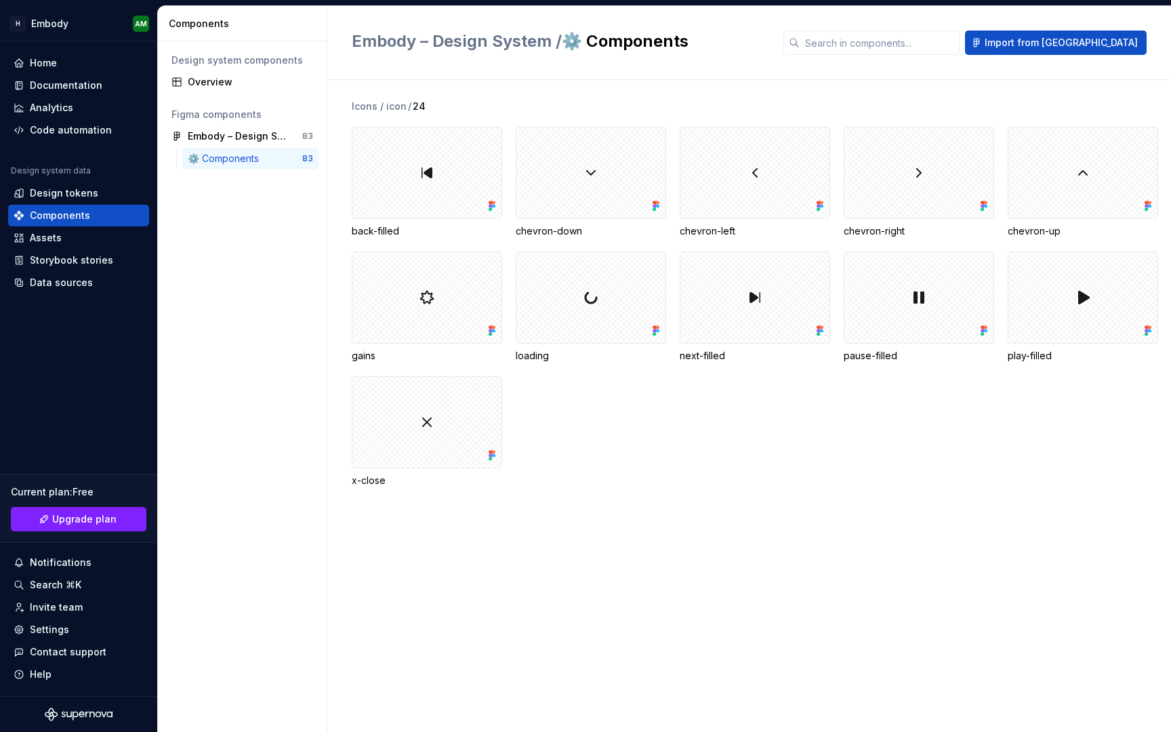
scroll to position [3272, 0]
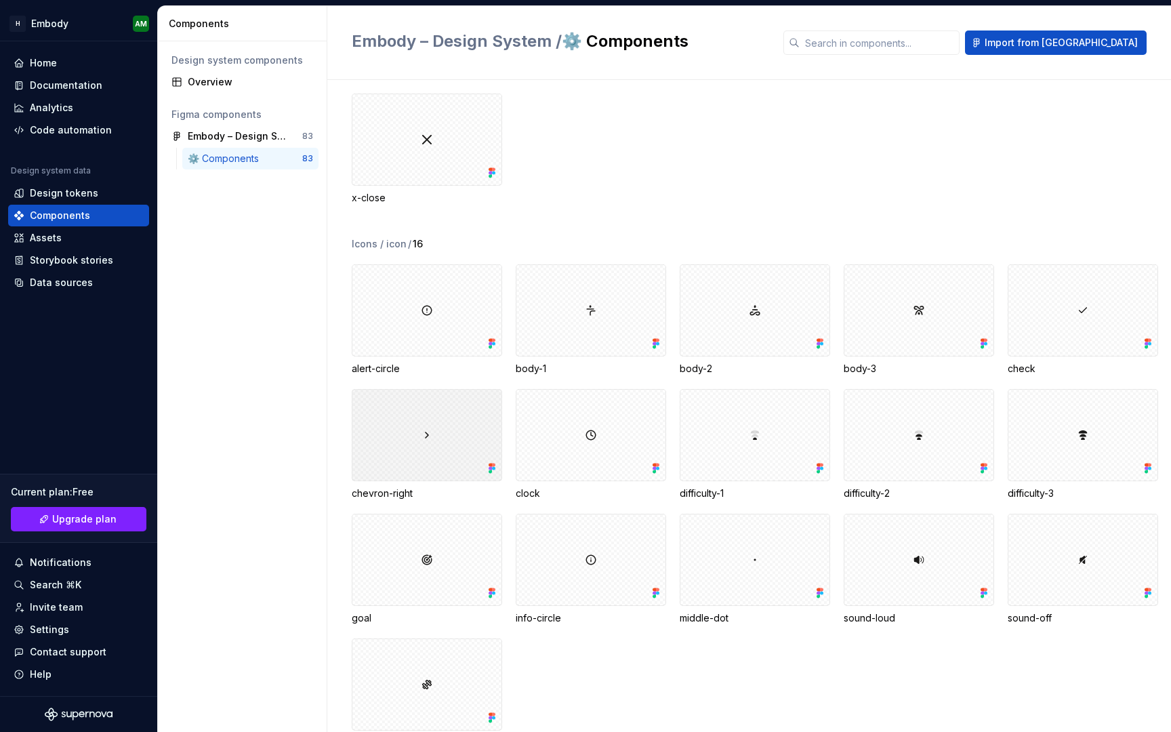
click at [443, 431] on div at bounding box center [427, 435] width 150 height 92
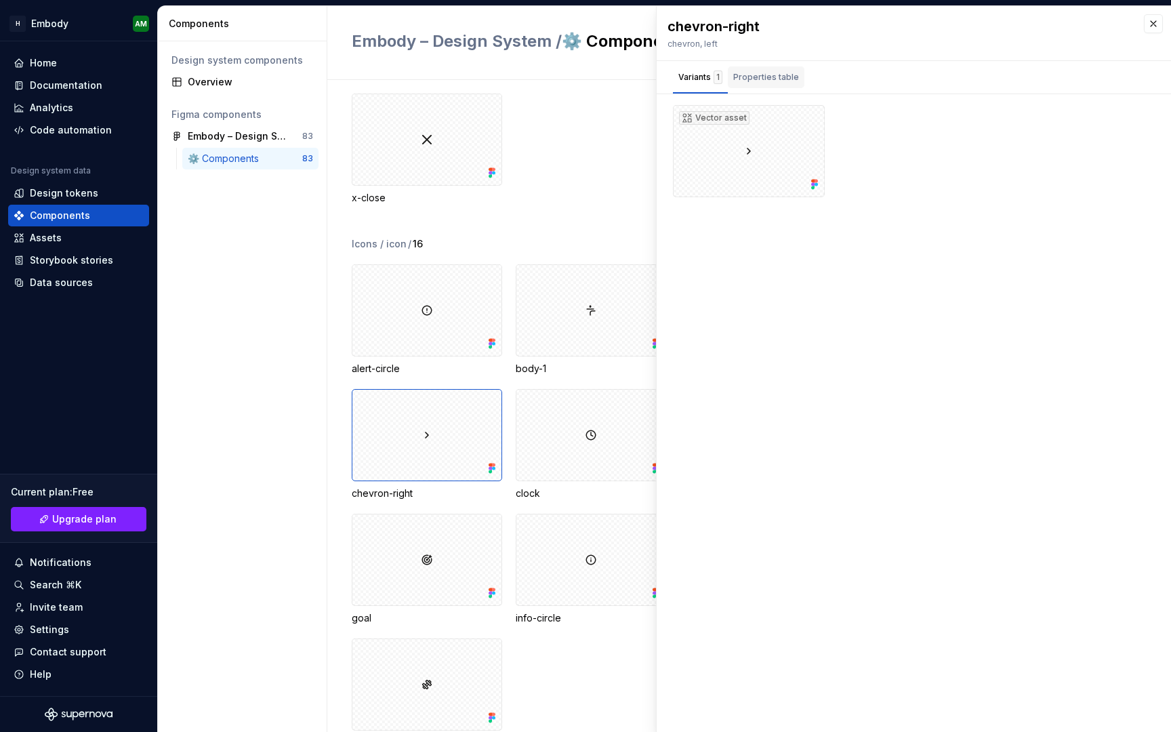
click at [777, 85] on div "Properties table" at bounding box center [766, 77] width 77 height 22
click at [112, 234] on div "Assets" at bounding box center [79, 238] width 130 height 14
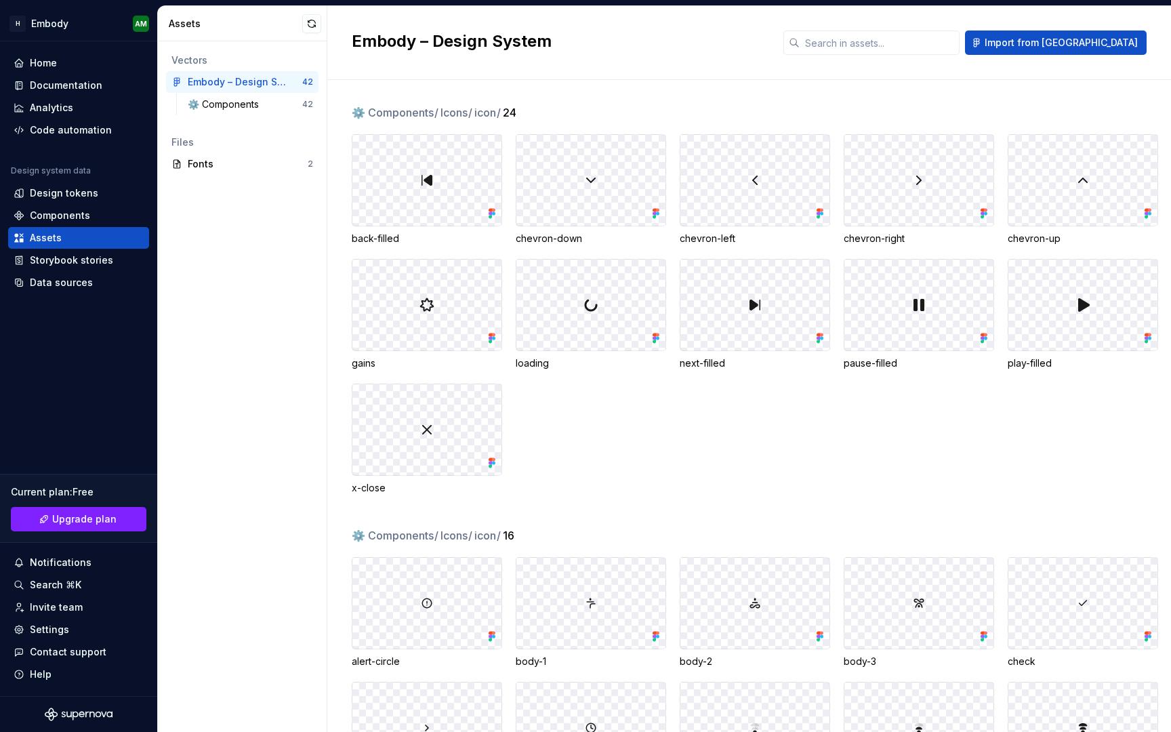
click at [453, 185] on div at bounding box center [426, 180] width 149 height 91
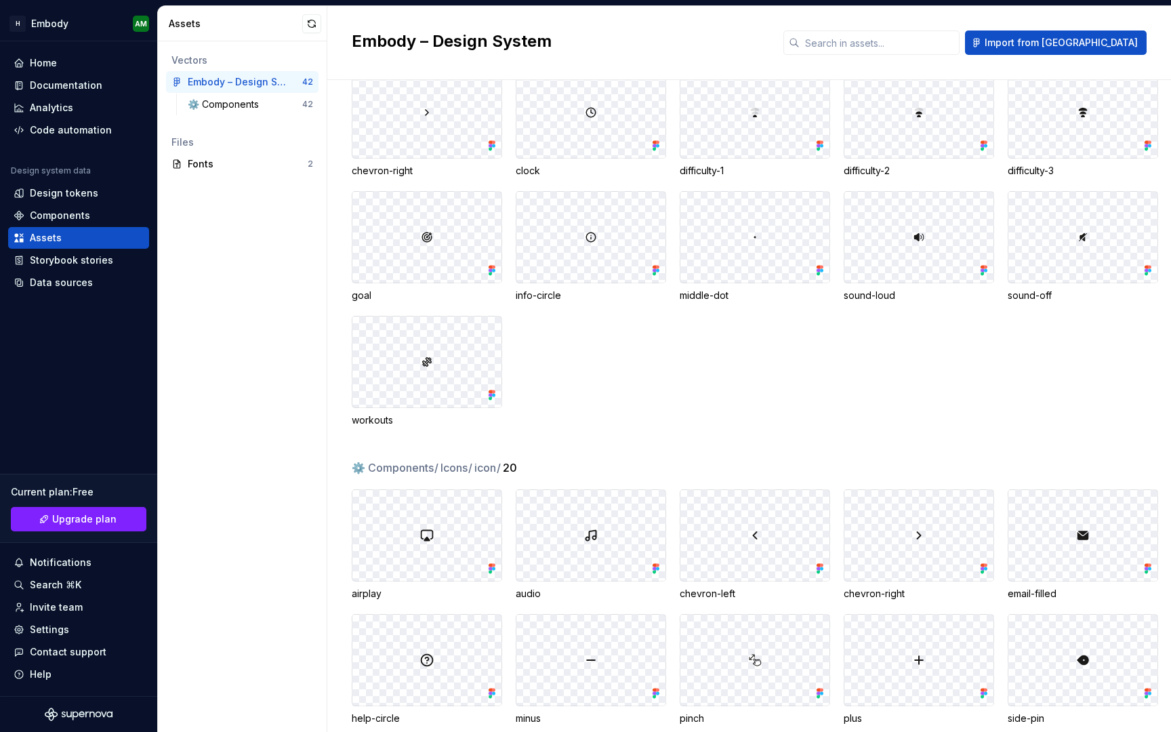
scroll to position [849, 0]
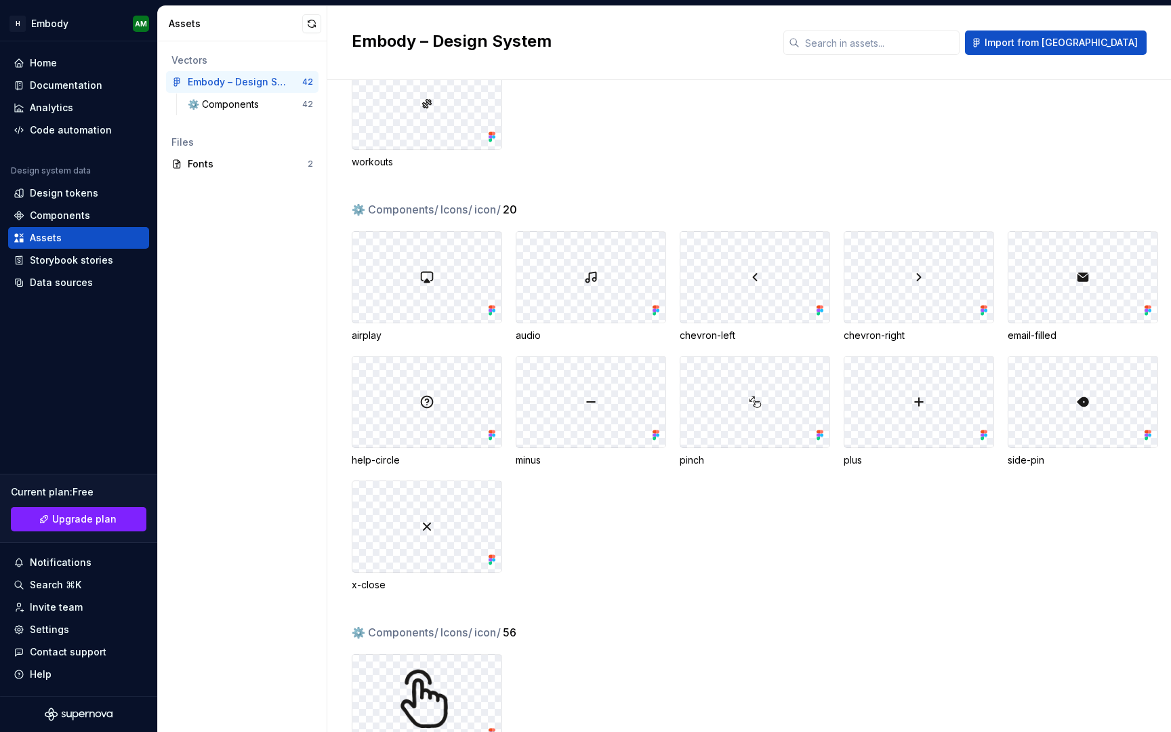
click at [382, 596] on div "⚙️ Components / Icons / icon / 20 airplay audio chevron-left chevron-right emai…" at bounding box center [761, 412] width 819 height 423
click at [369, 588] on div "x-close" at bounding box center [427, 585] width 150 height 14
click at [384, 555] on div at bounding box center [426, 526] width 149 height 91
click at [444, 535] on div at bounding box center [426, 526] width 149 height 91
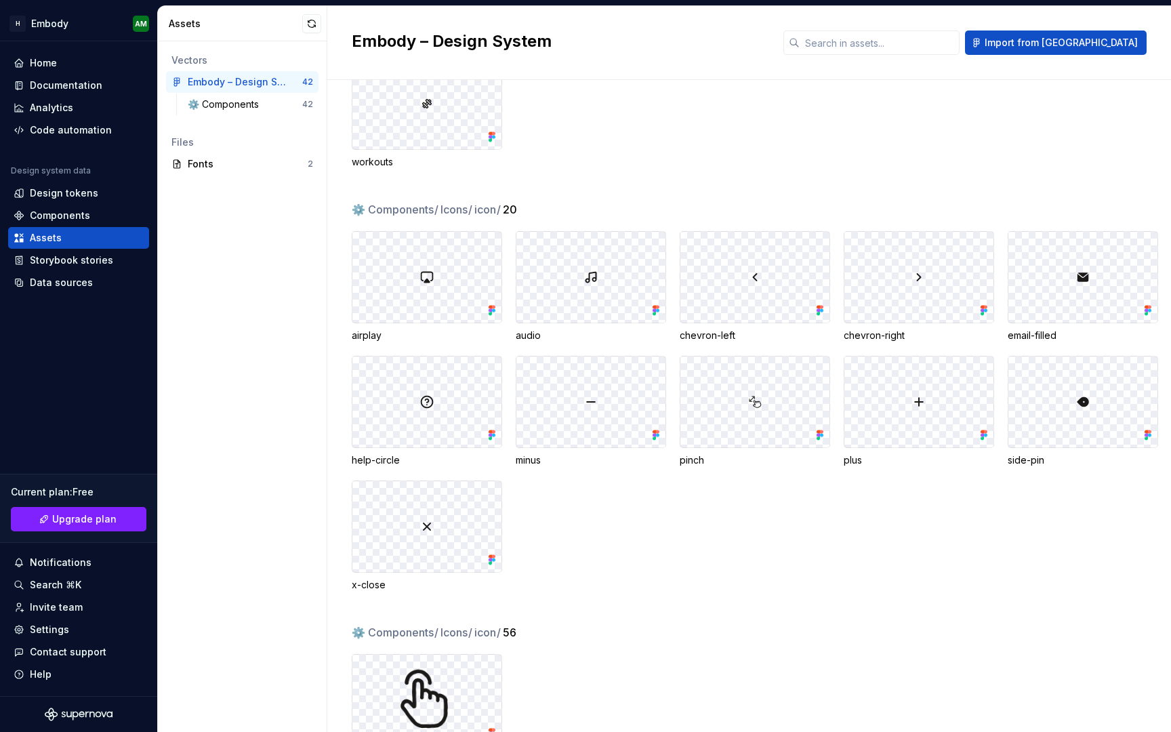
click at [508, 562] on div "airplay audio chevron-left chevron-right email-filled help-circle minus pinch p…" at bounding box center [761, 411] width 819 height 361
click at [496, 562] on icon at bounding box center [492, 560] width 14 height 14
click at [493, 558] on icon at bounding box center [493, 556] width 3 height 3
click at [442, 538] on div at bounding box center [426, 526] width 149 height 91
click at [388, 496] on div at bounding box center [426, 526] width 149 height 91
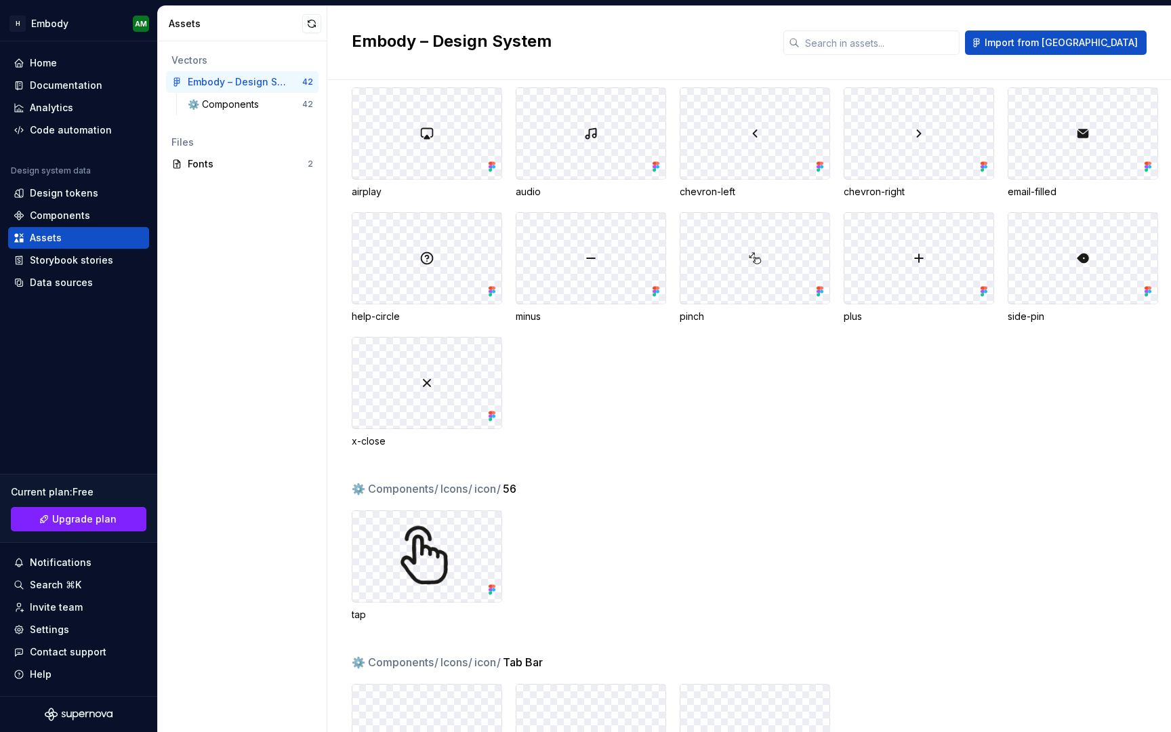
scroll to position [1088, 0]
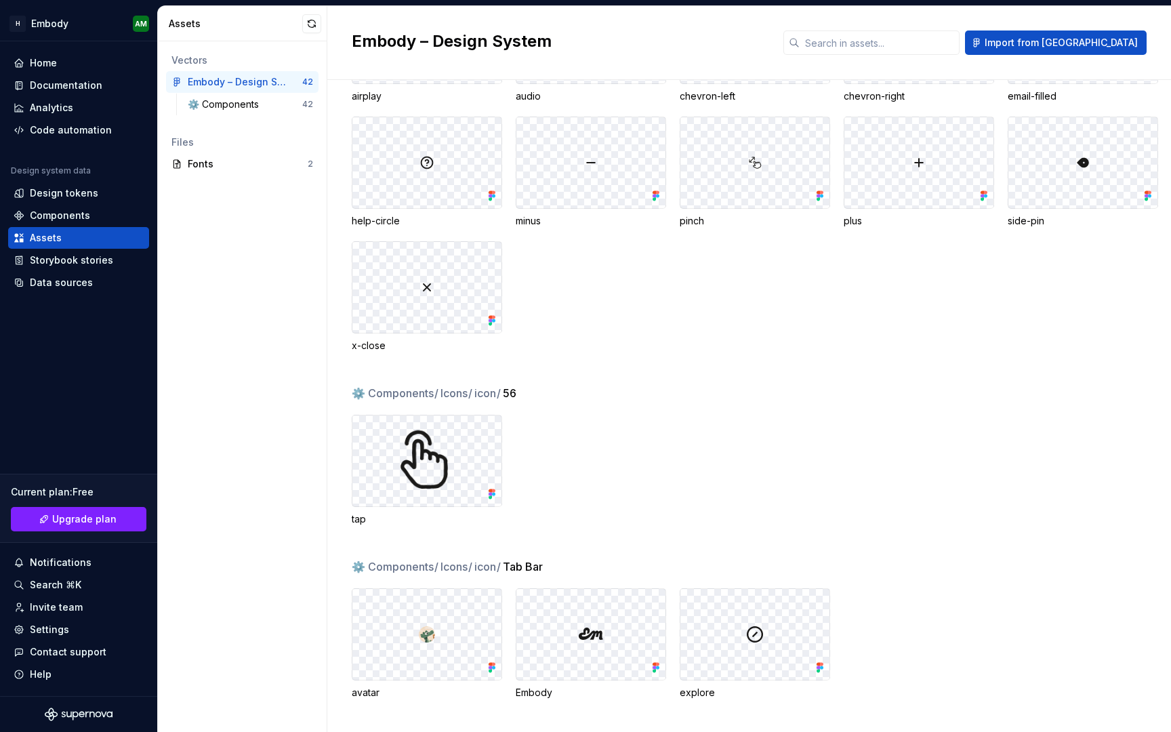
click at [451, 469] on img at bounding box center [426, 460] width 69 height 69
click at [399, 455] on img at bounding box center [426, 460] width 69 height 69
click at [466, 386] on span "Icons /" at bounding box center [456, 393] width 33 height 16
click at [435, 321] on div at bounding box center [426, 287] width 149 height 91
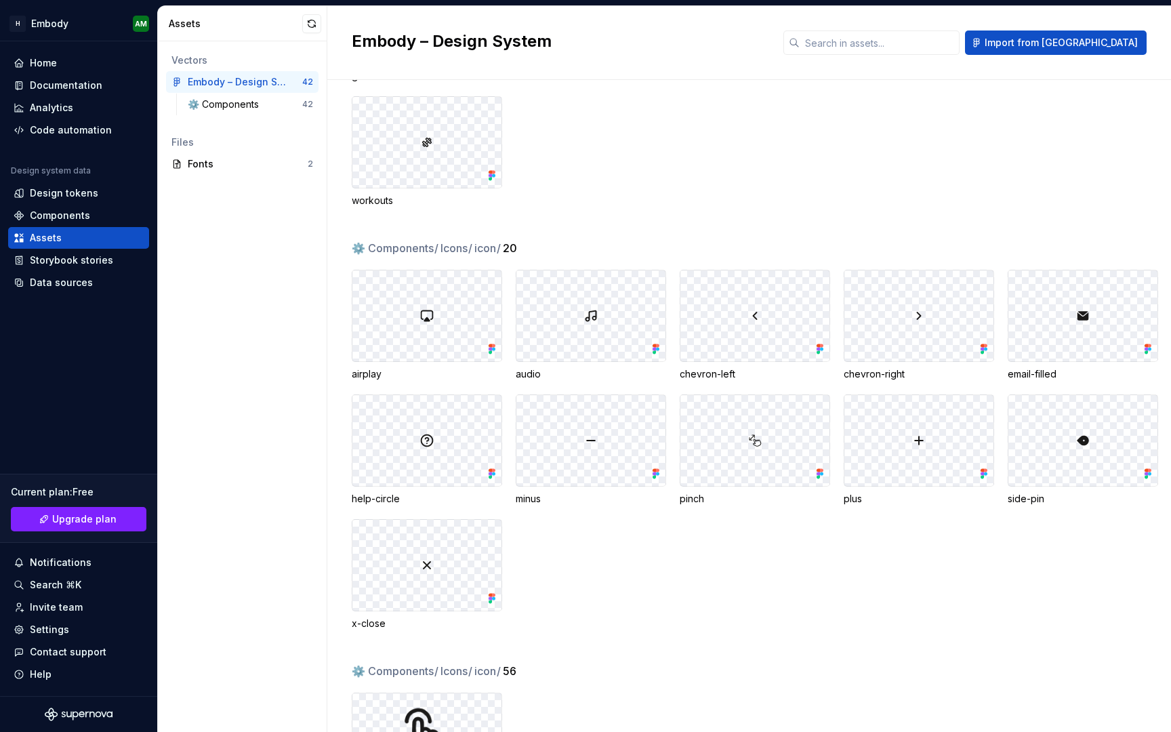
click at [434, 335] on div at bounding box center [426, 315] width 149 height 91
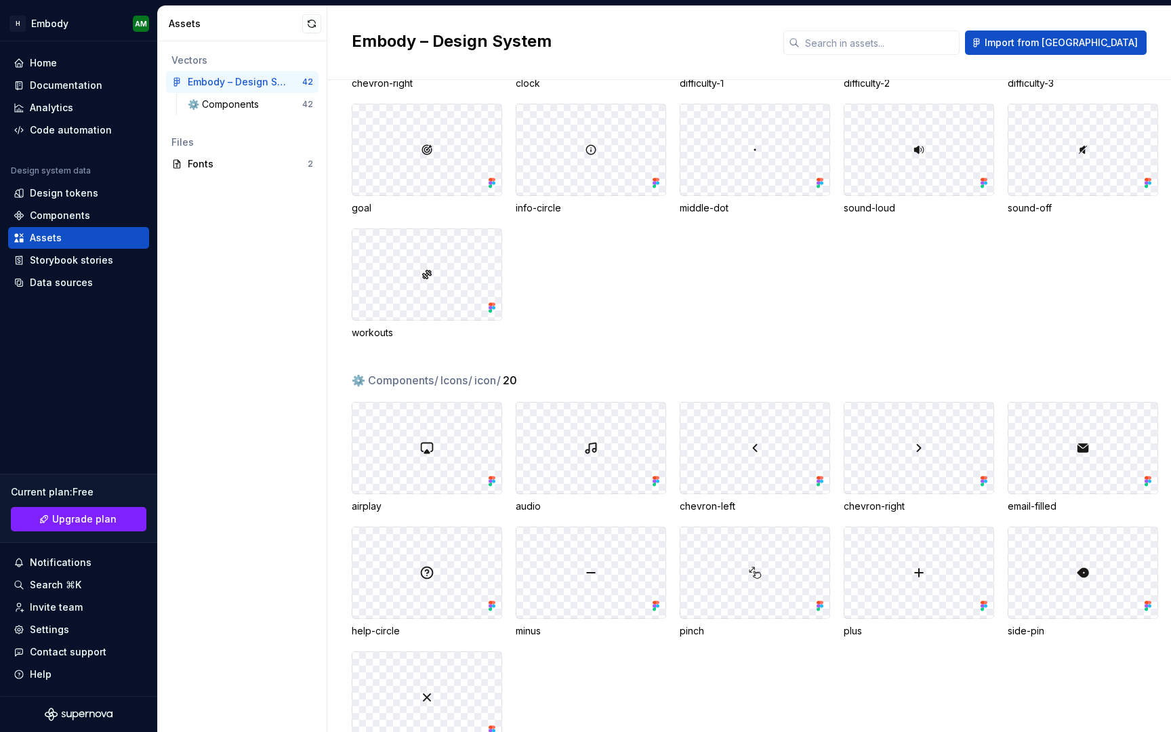
scroll to position [543, 0]
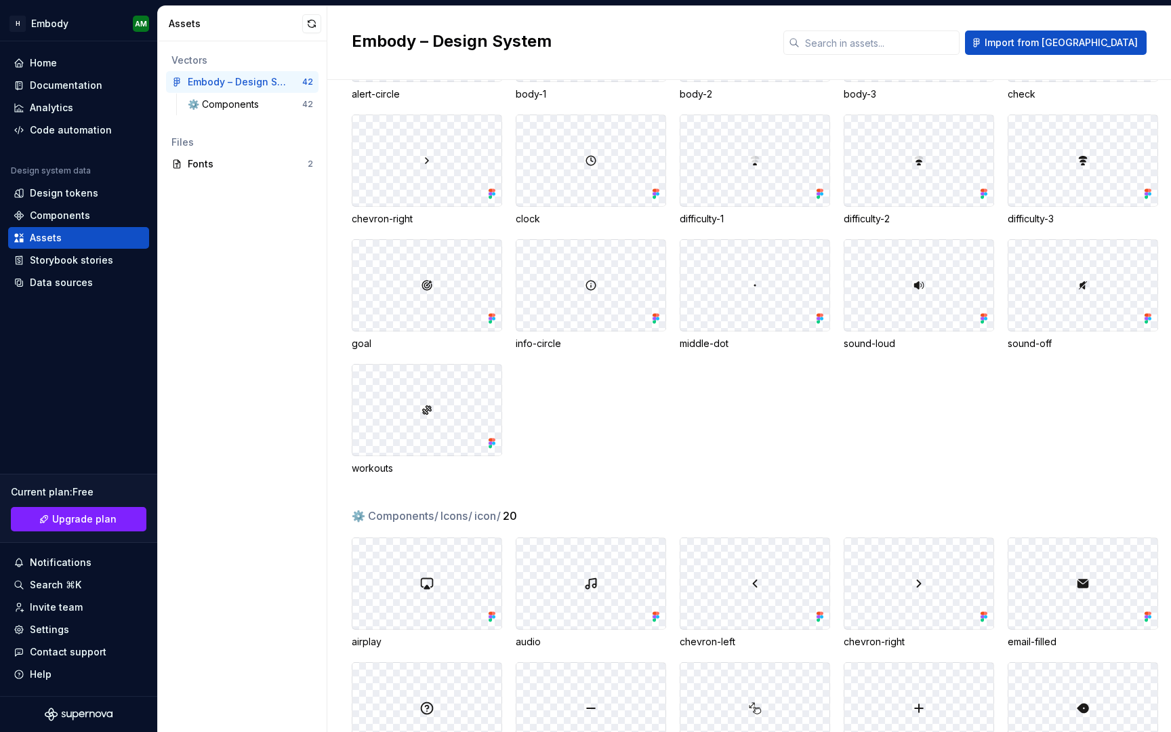
click at [435, 396] on div at bounding box center [426, 410] width 149 height 91
click at [435, 256] on div at bounding box center [426, 285] width 149 height 91
click at [445, 159] on div at bounding box center [426, 160] width 149 height 91
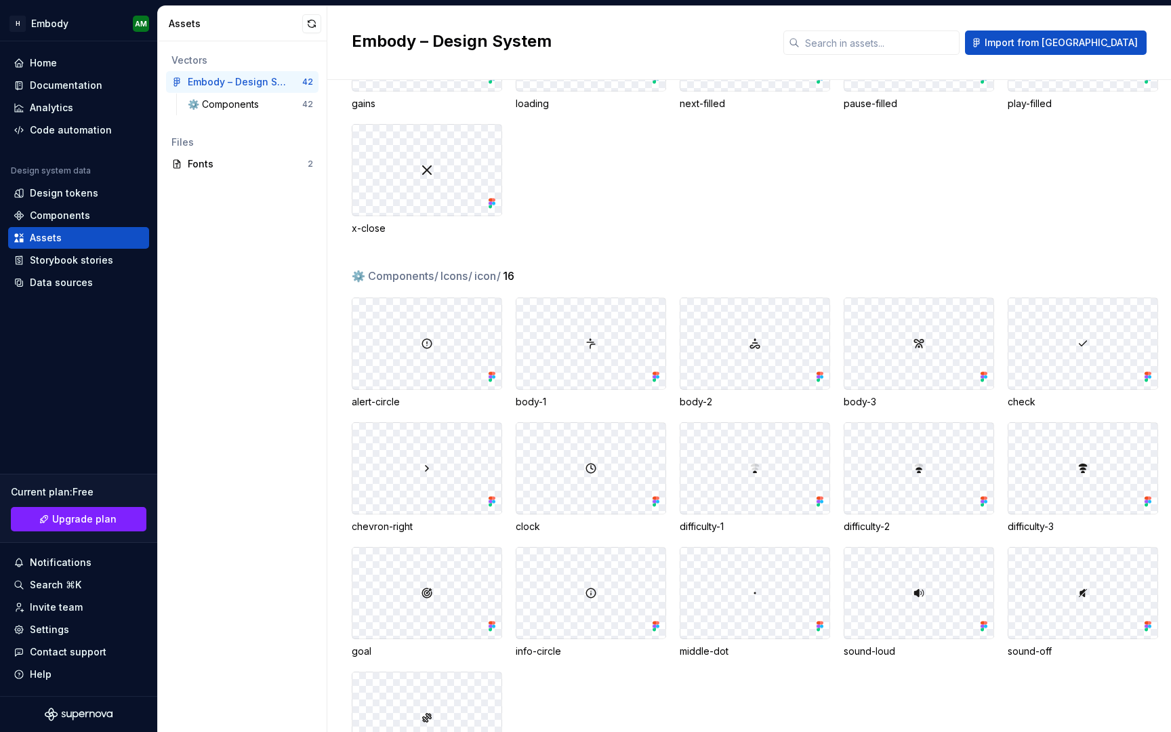
scroll to position [0, 0]
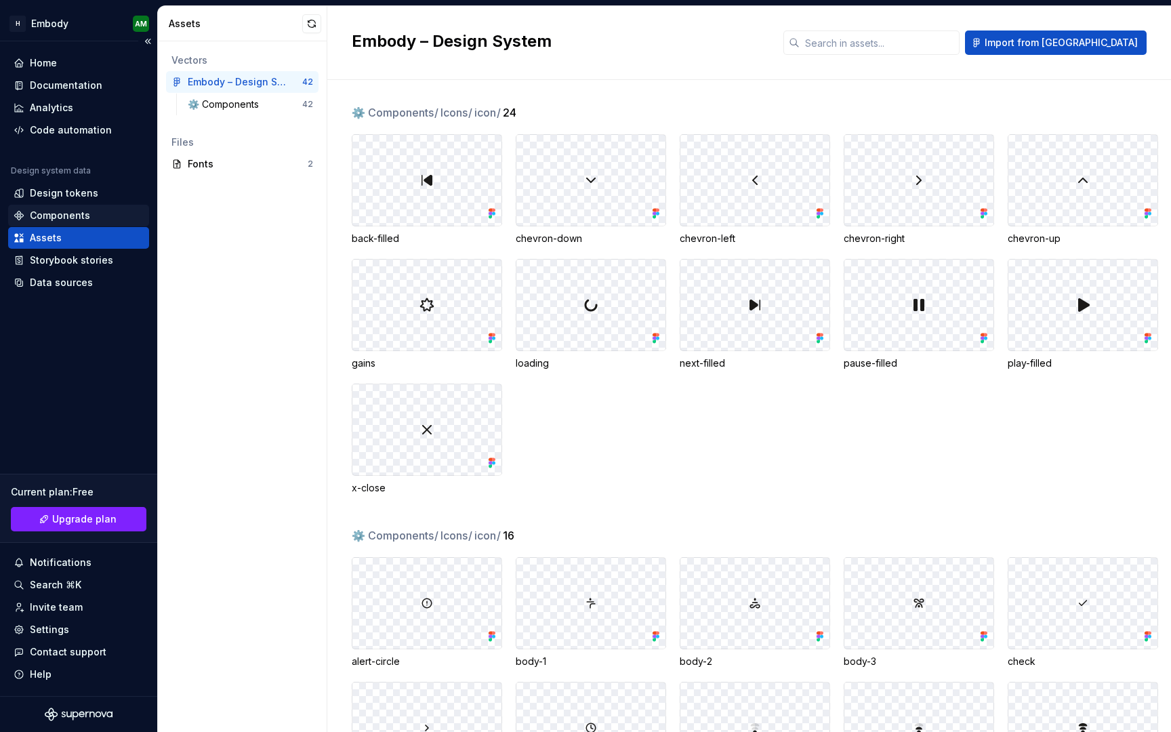
click at [91, 217] on div "Components" at bounding box center [79, 216] width 130 height 14
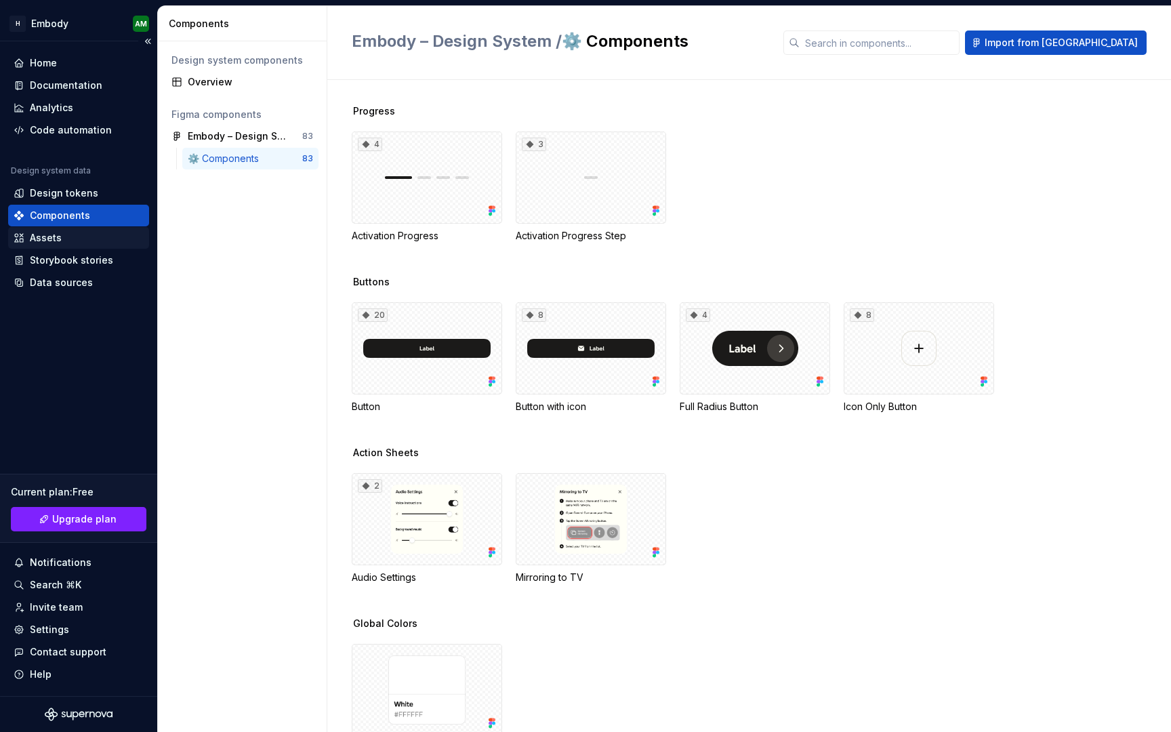
click at [84, 233] on div "Assets" at bounding box center [79, 238] width 130 height 14
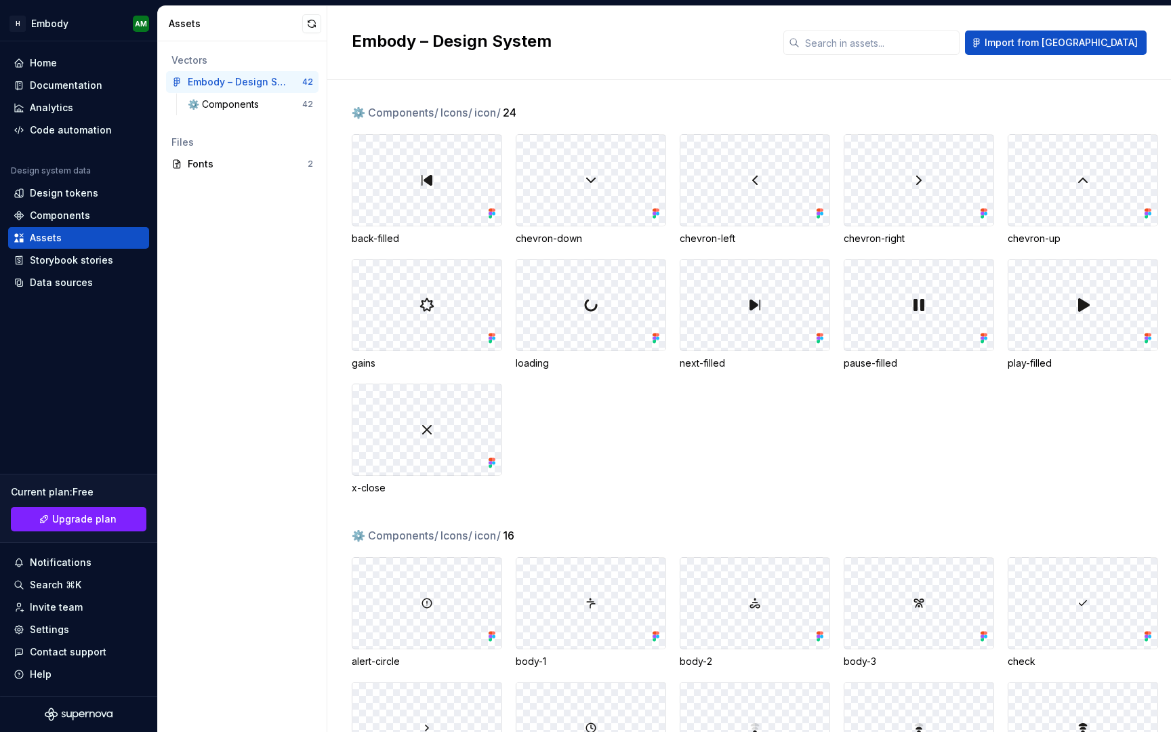
click at [259, 93] on div "Embody – Design System 42 ⚙️ Components 42" at bounding box center [242, 95] width 152 height 49
click at [259, 102] on div "⚙️ Components" at bounding box center [226, 105] width 77 height 14
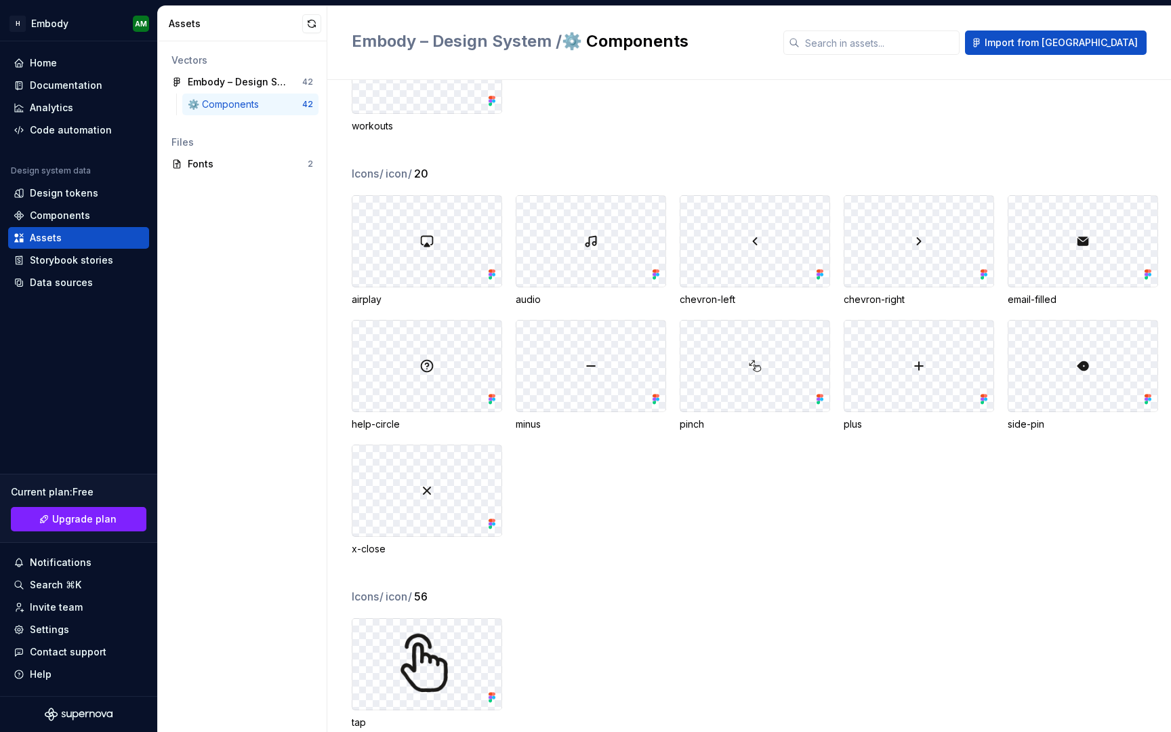
scroll to position [917, 0]
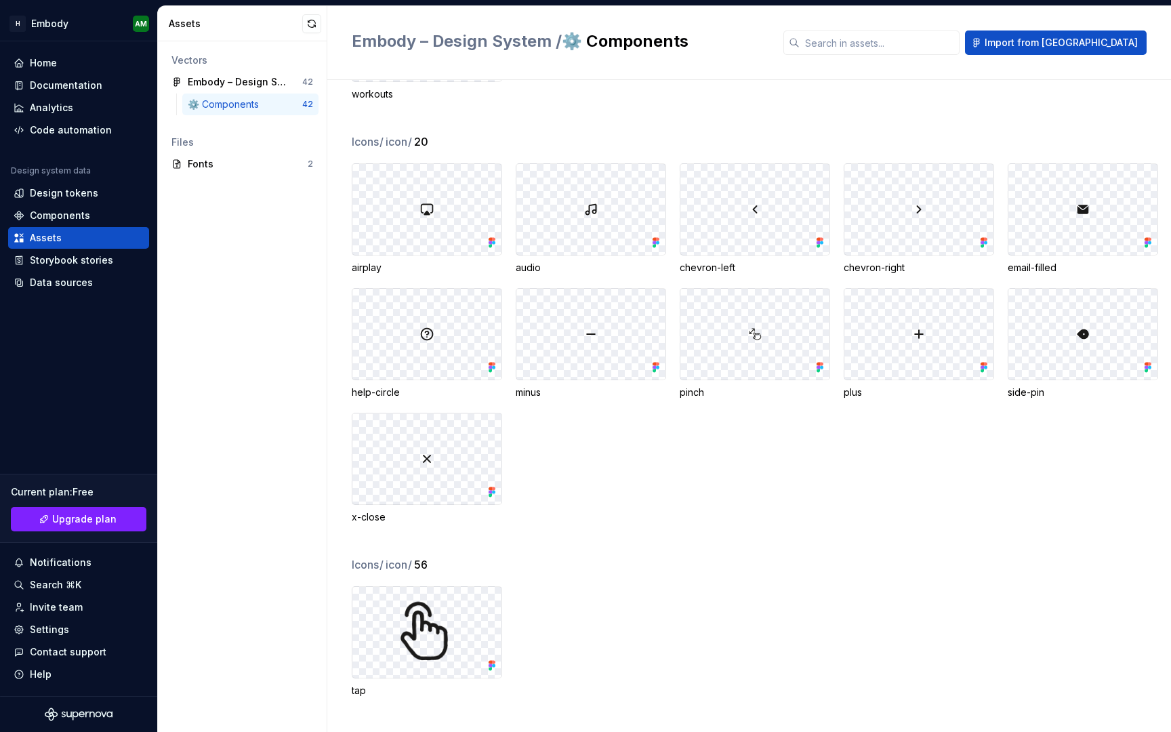
click at [429, 499] on div at bounding box center [426, 458] width 149 height 91
click at [104, 132] on div "Code automation" at bounding box center [71, 130] width 82 height 14
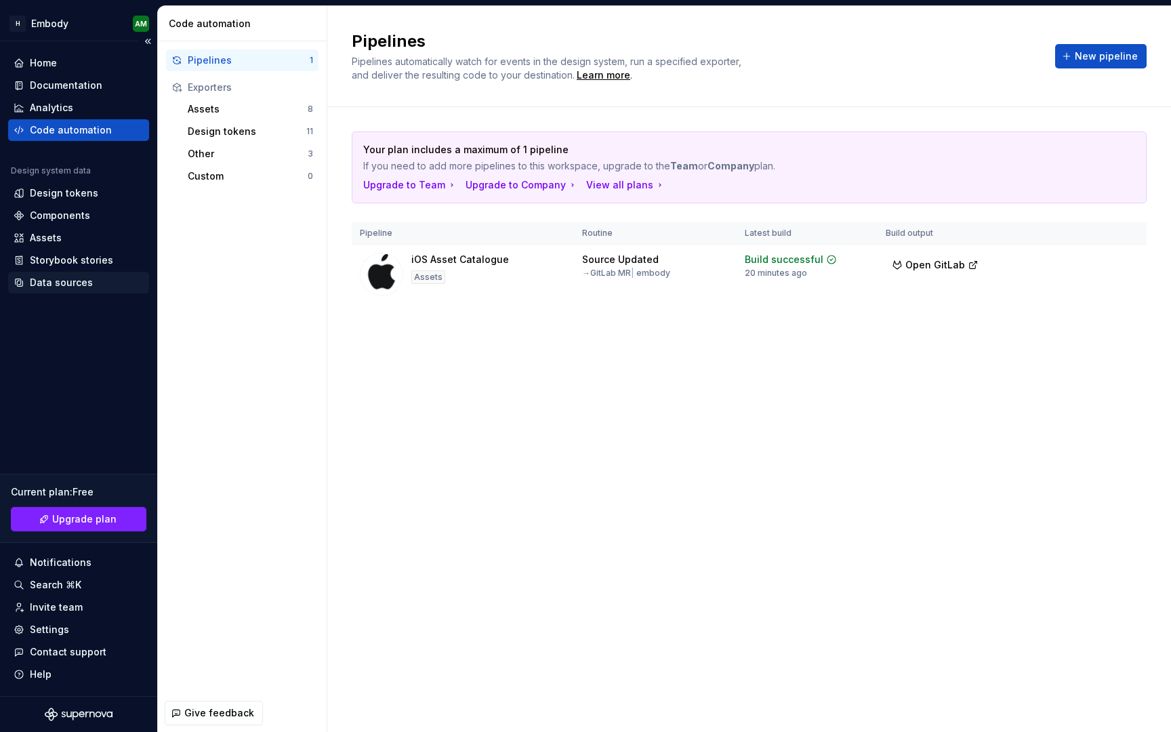
click at [76, 274] on div "Data sources" at bounding box center [78, 283] width 141 height 22
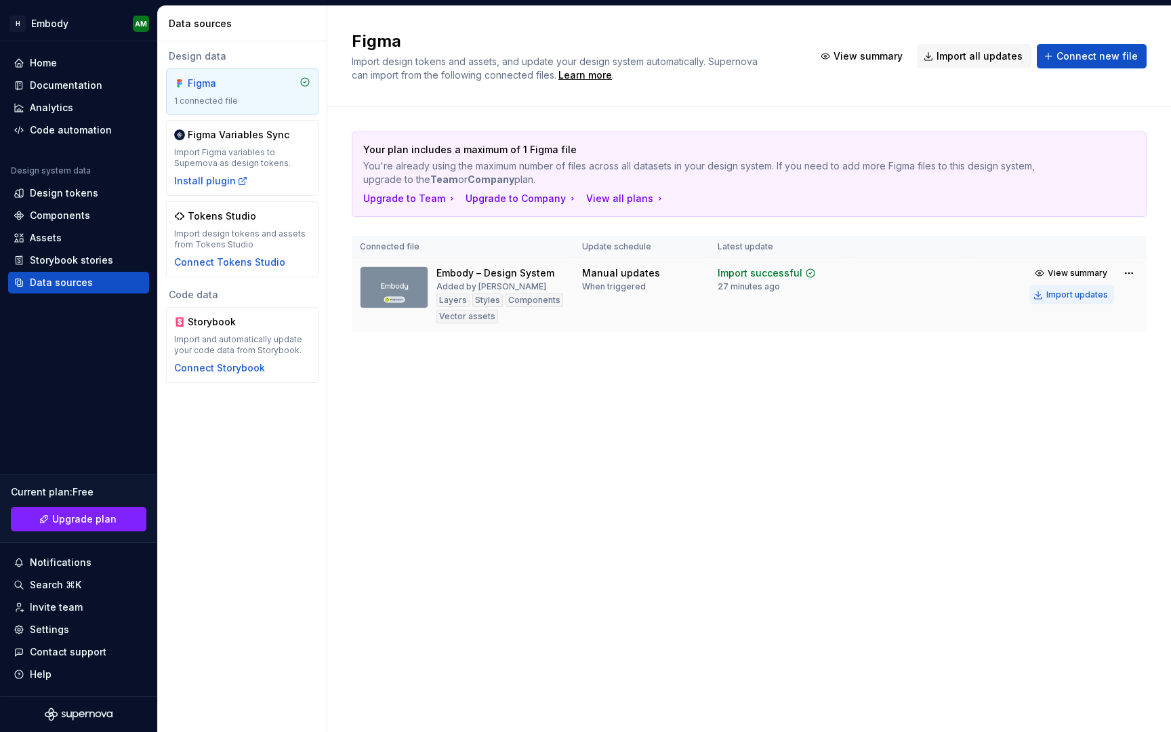
click at [1069, 289] on div "Import updates" at bounding box center [1077, 294] width 62 height 11
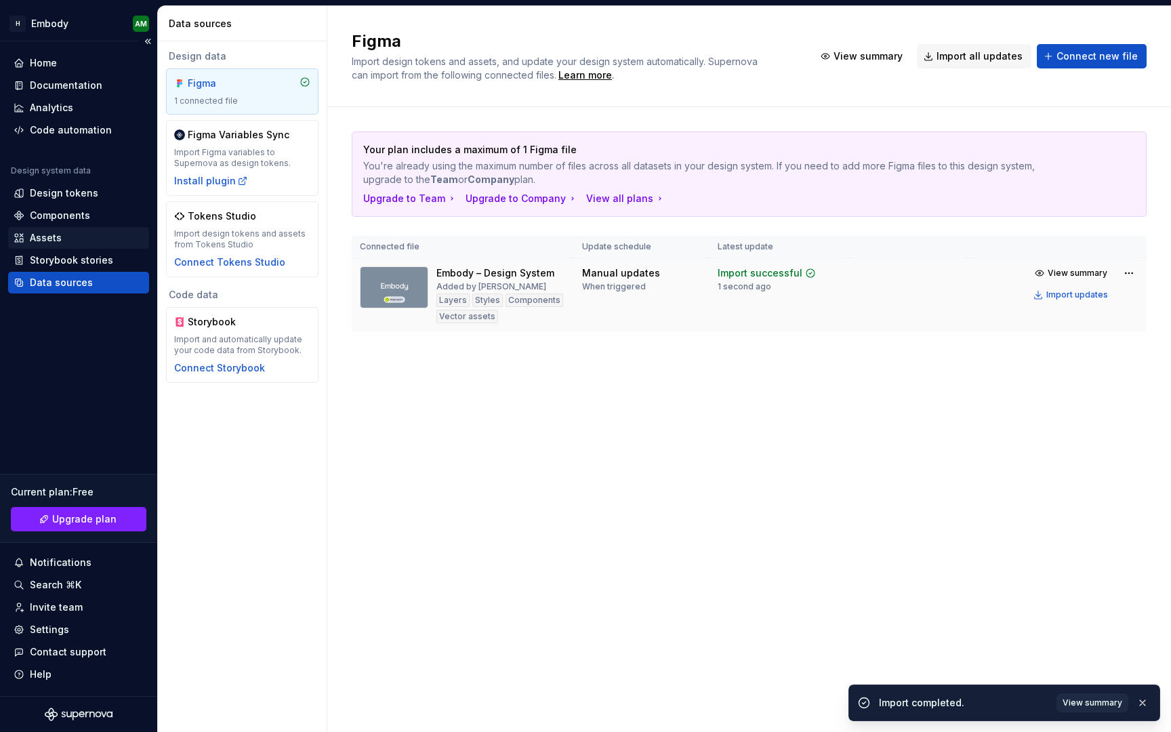
click at [89, 234] on div "Assets" at bounding box center [79, 238] width 130 height 14
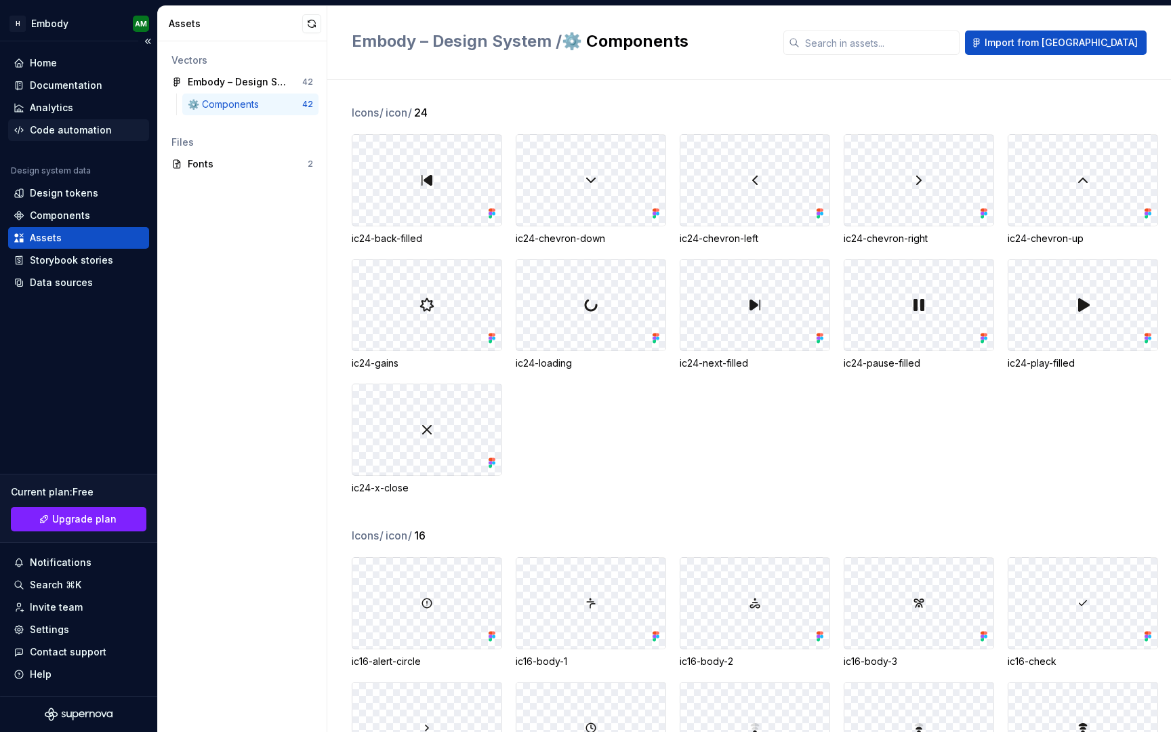
click at [84, 136] on div "Code automation" at bounding box center [71, 130] width 82 height 14
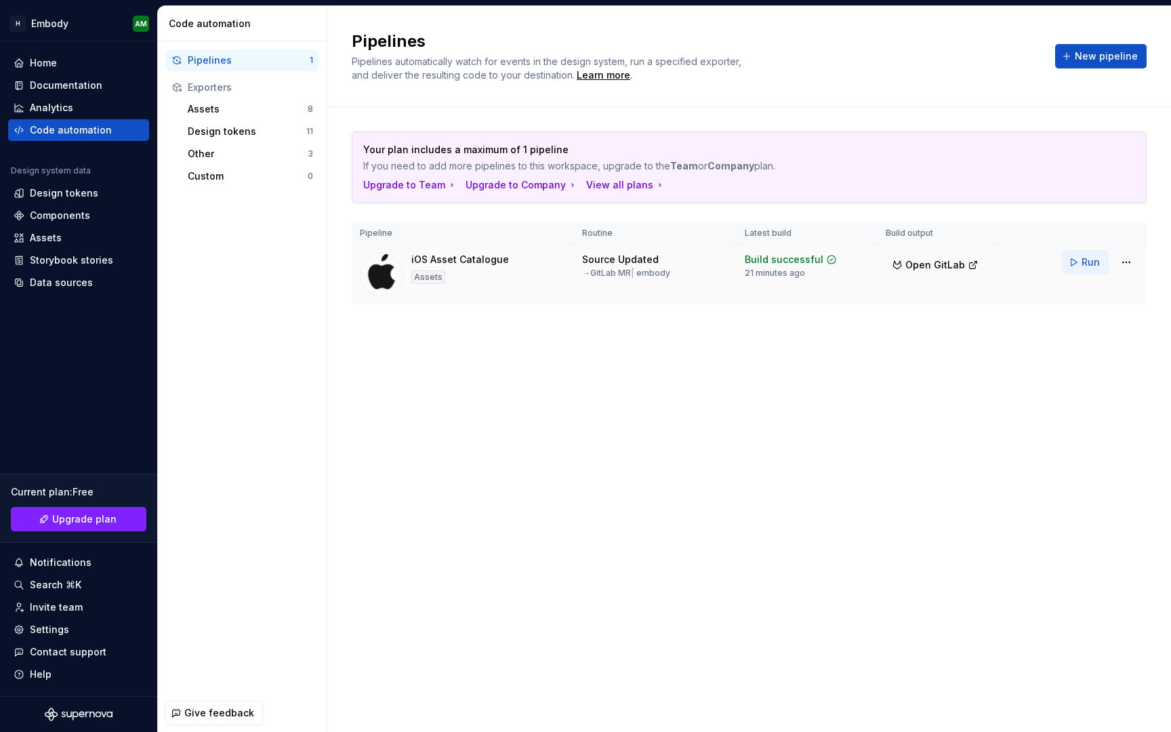
click at [1075, 262] on button "Run" at bounding box center [1085, 262] width 47 height 24
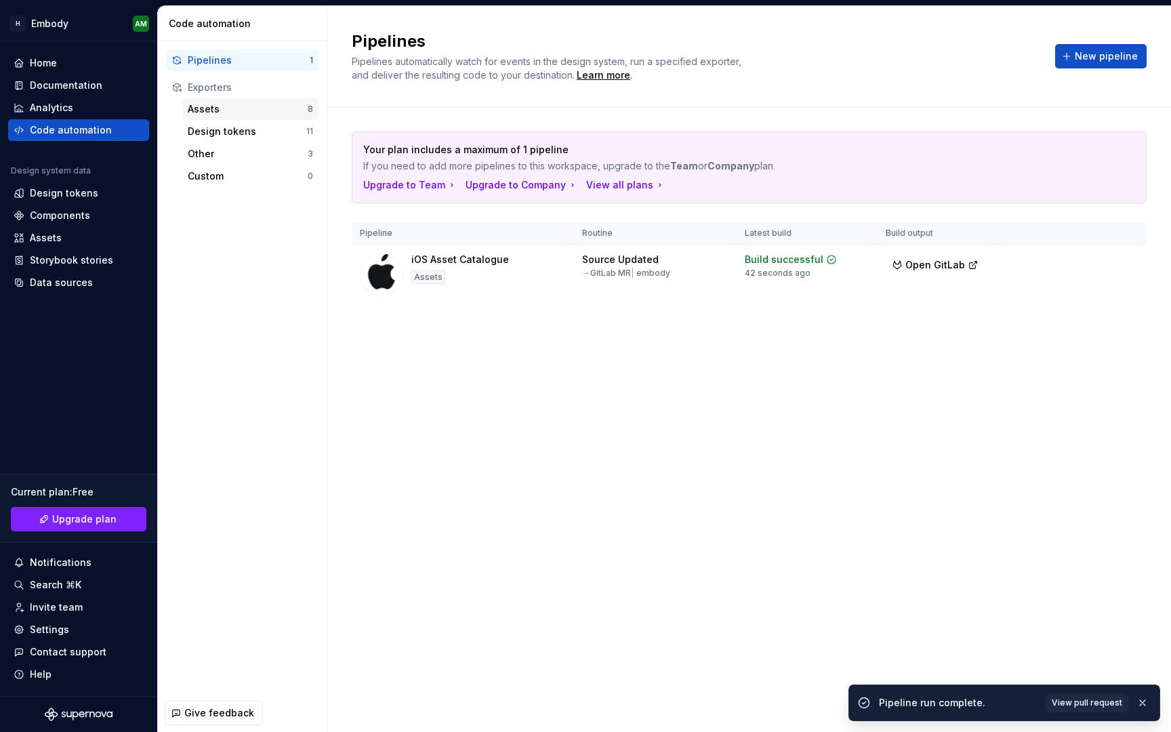
click at [232, 108] on div "Assets" at bounding box center [248, 109] width 120 height 14
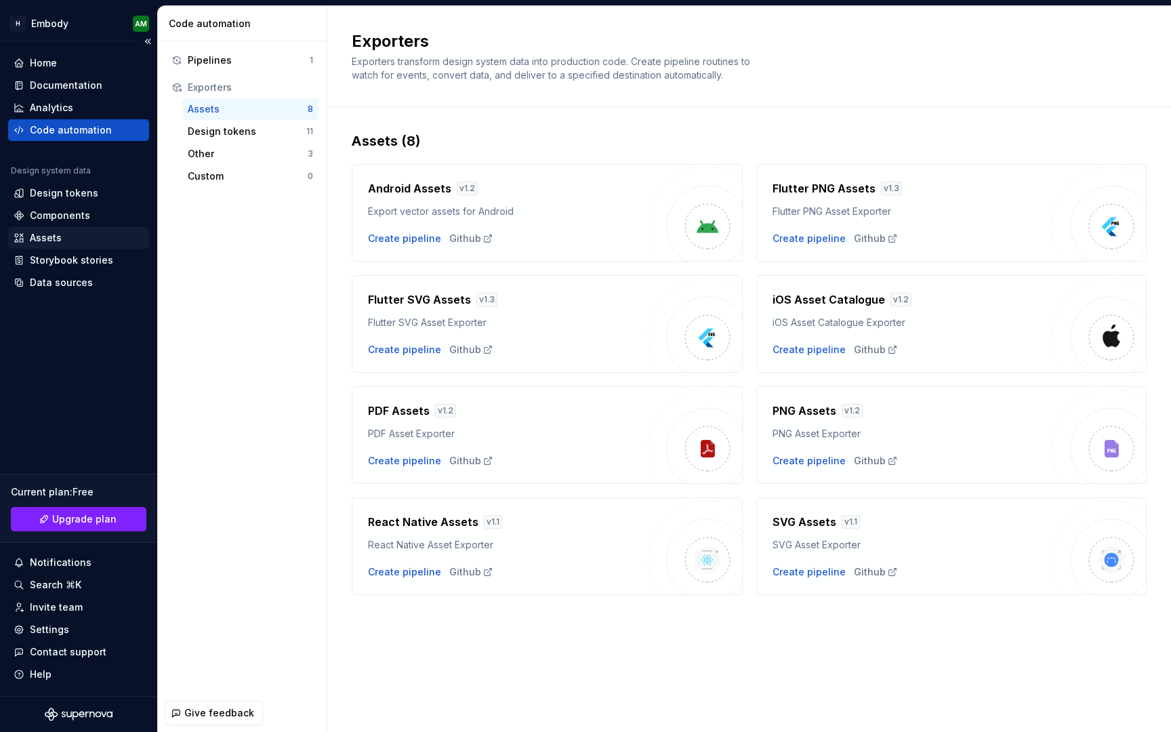
click at [87, 244] on div "Assets" at bounding box center [78, 238] width 141 height 22
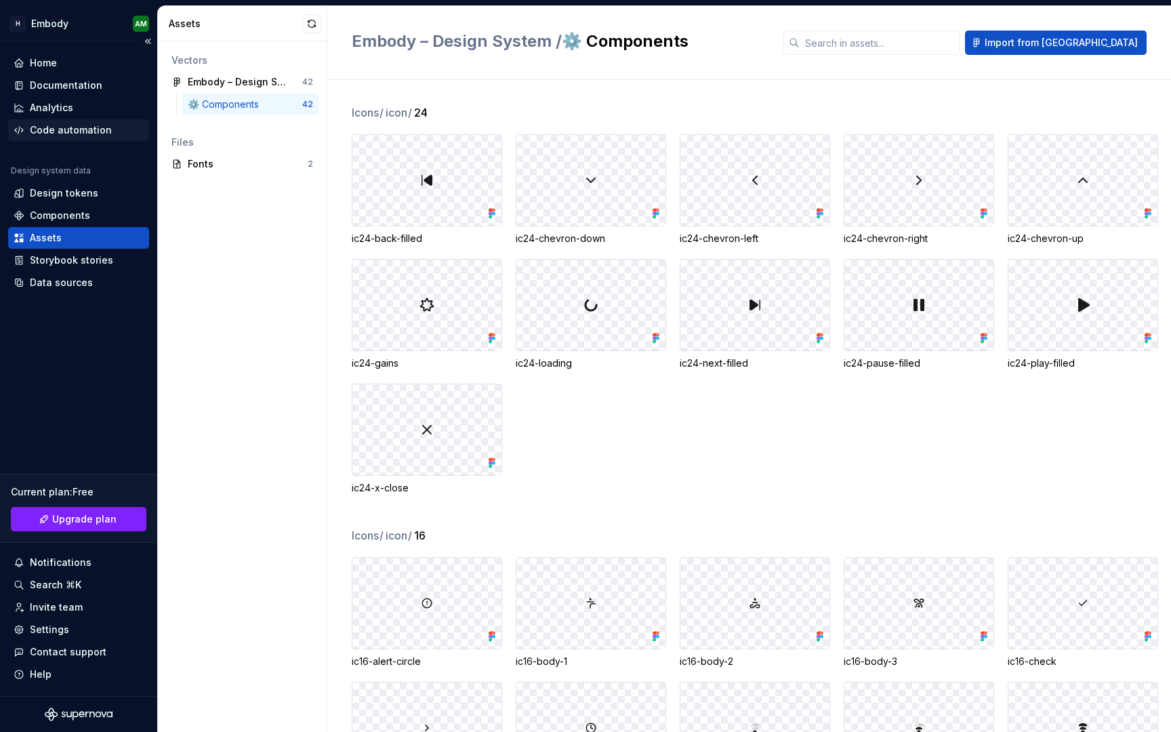
click at [90, 135] on div "Code automation" at bounding box center [71, 130] width 82 height 14
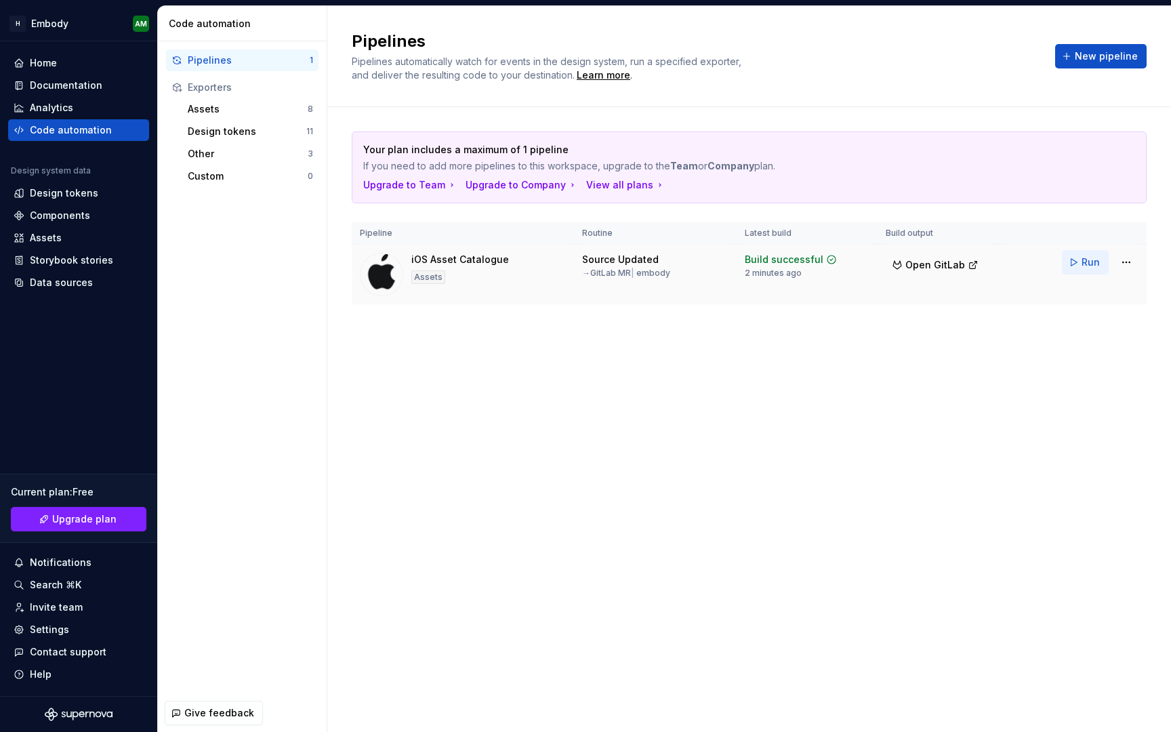
click at [1086, 267] on span "Run" at bounding box center [1091, 262] width 18 height 14
